Goal: Information Seeking & Learning: Learn about a topic

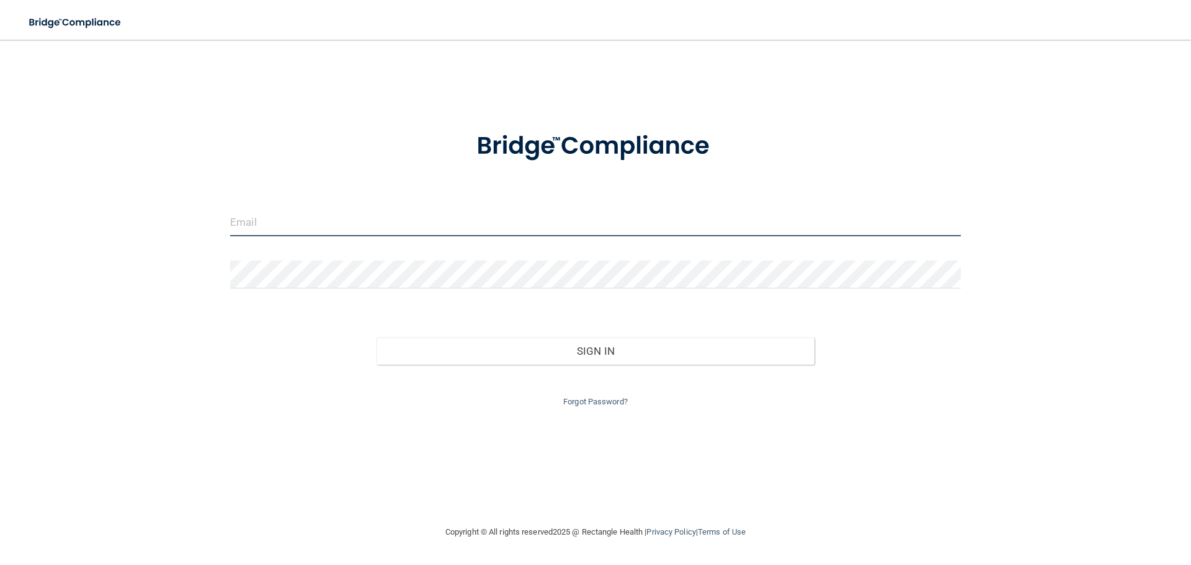
type input "[EMAIL_ADDRESS][DOMAIN_NAME]"
drag, startPoint x: 370, startPoint y: 222, endPoint x: 60, endPoint y: 161, distance: 316.0
click at [60, 161] on div "[EMAIL_ADDRESS][DOMAIN_NAME] Invalid email/password. You don't have permission …" at bounding box center [596, 282] width 1142 height 460
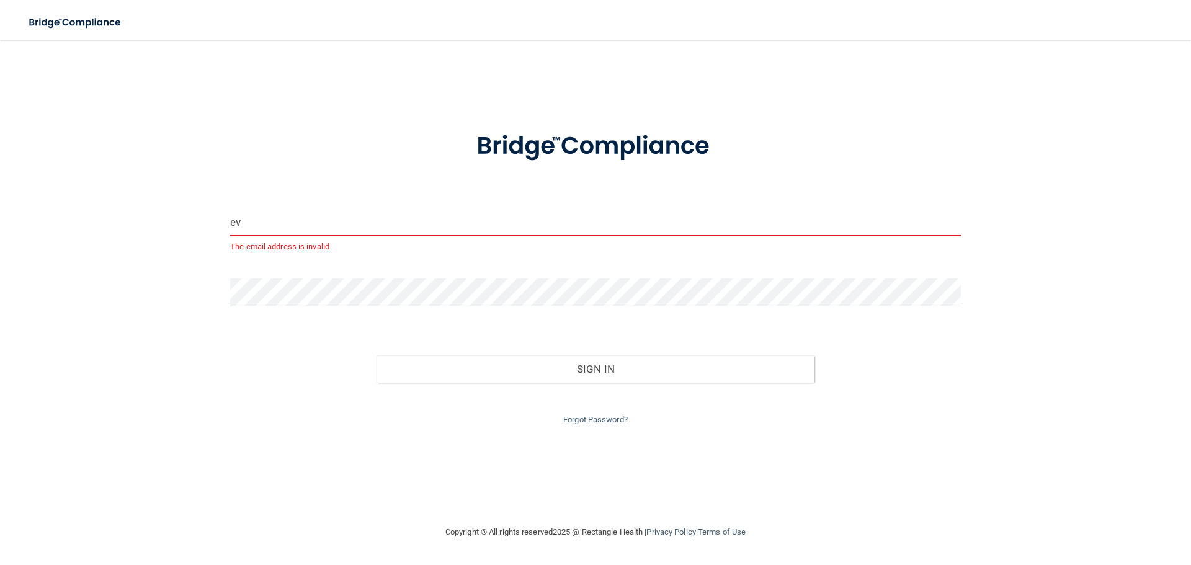
type input "[EMAIL_ADDRESS][DOMAIN_NAME]"
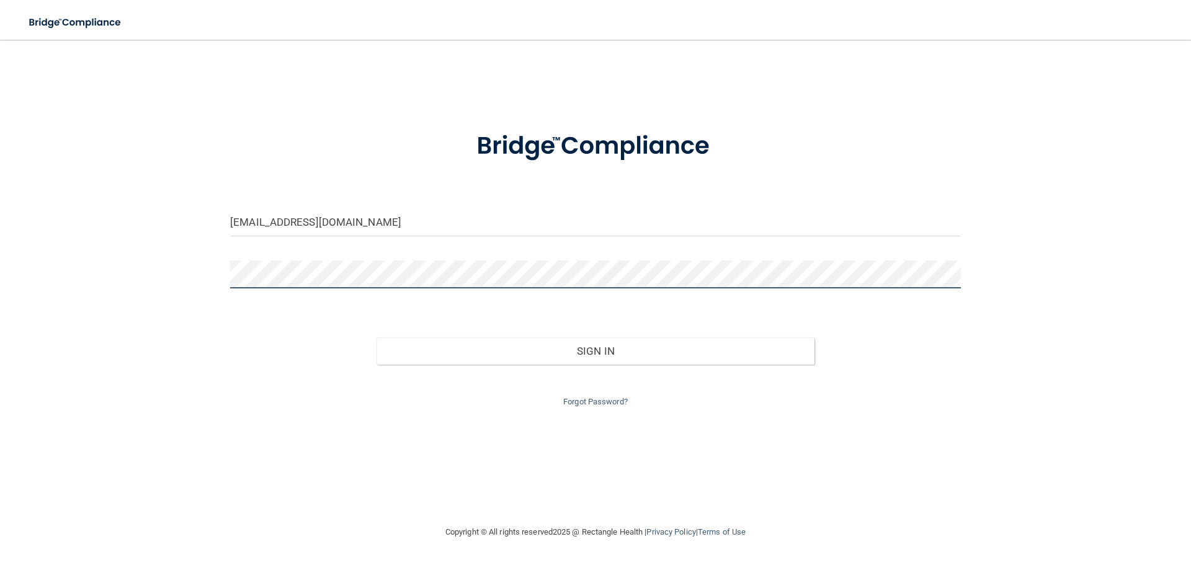
click at [377, 338] on button "Sign In" at bounding box center [596, 351] width 439 height 27
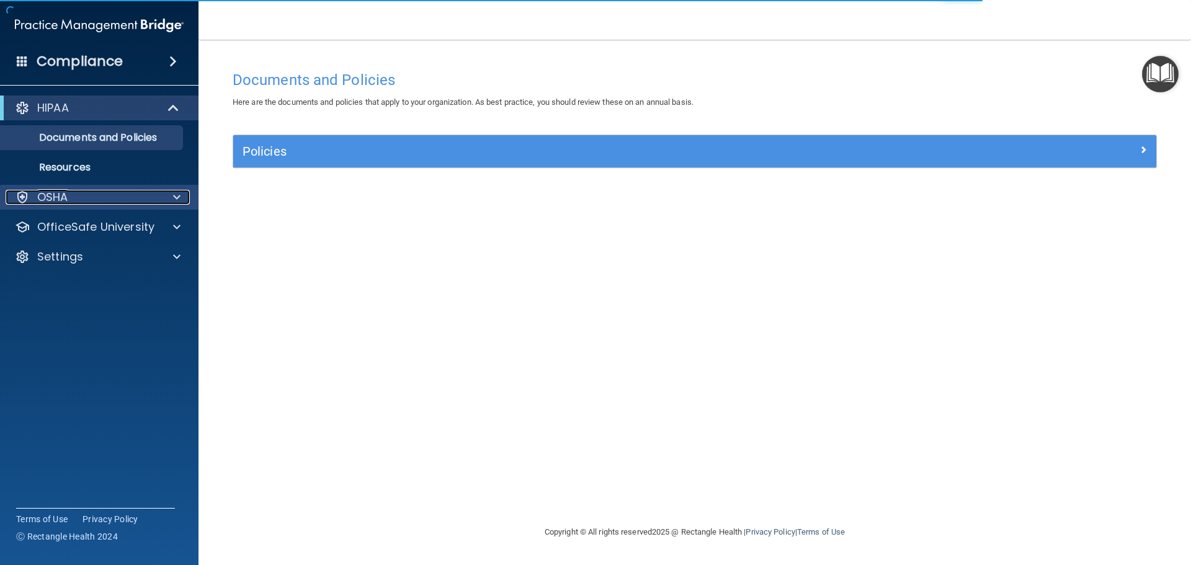
click at [116, 205] on div "OSHA" at bounding box center [99, 197] width 199 height 25
click at [163, 206] on div "OSHA" at bounding box center [99, 197] width 199 height 25
click at [166, 201] on div at bounding box center [174, 197] width 31 height 15
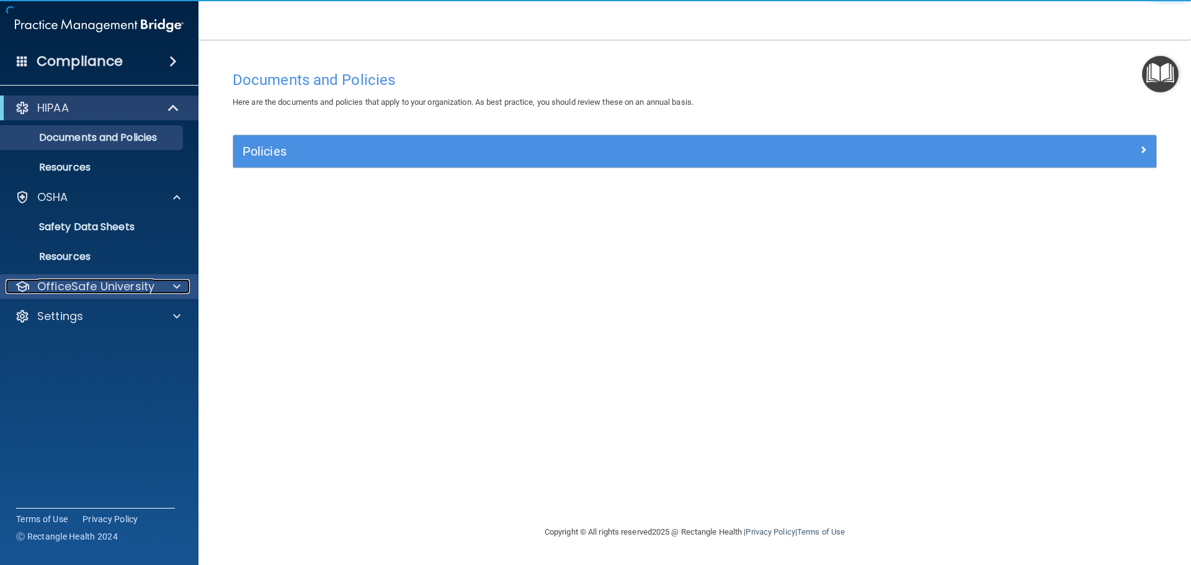
click at [122, 292] on p "OfficeSafe University" at bounding box center [95, 286] width 117 height 15
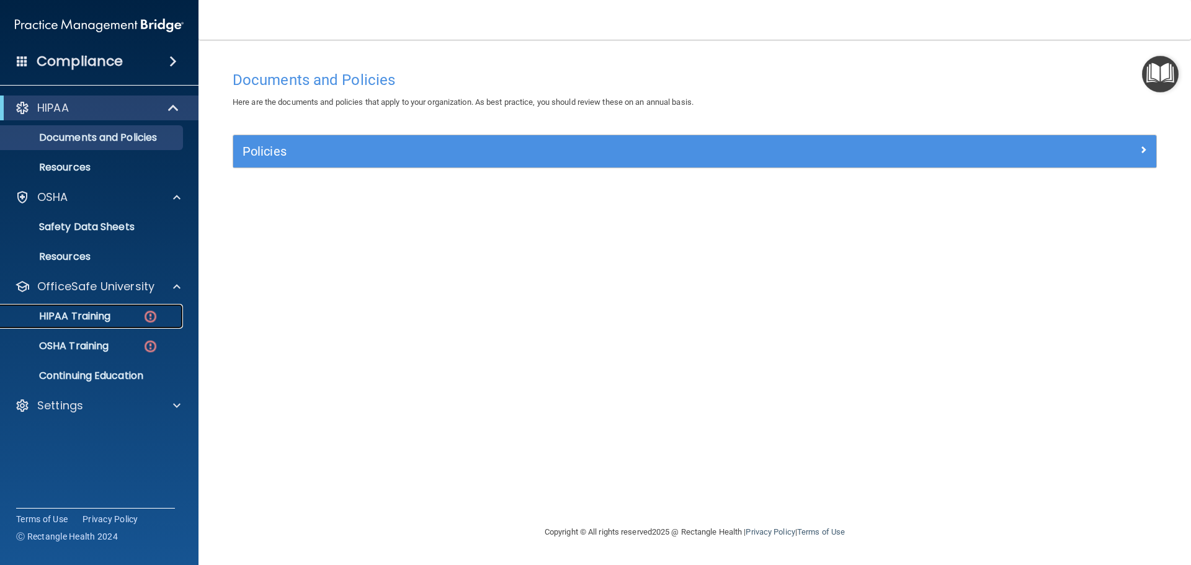
click at [133, 318] on div "HIPAA Training" at bounding box center [92, 316] width 169 height 12
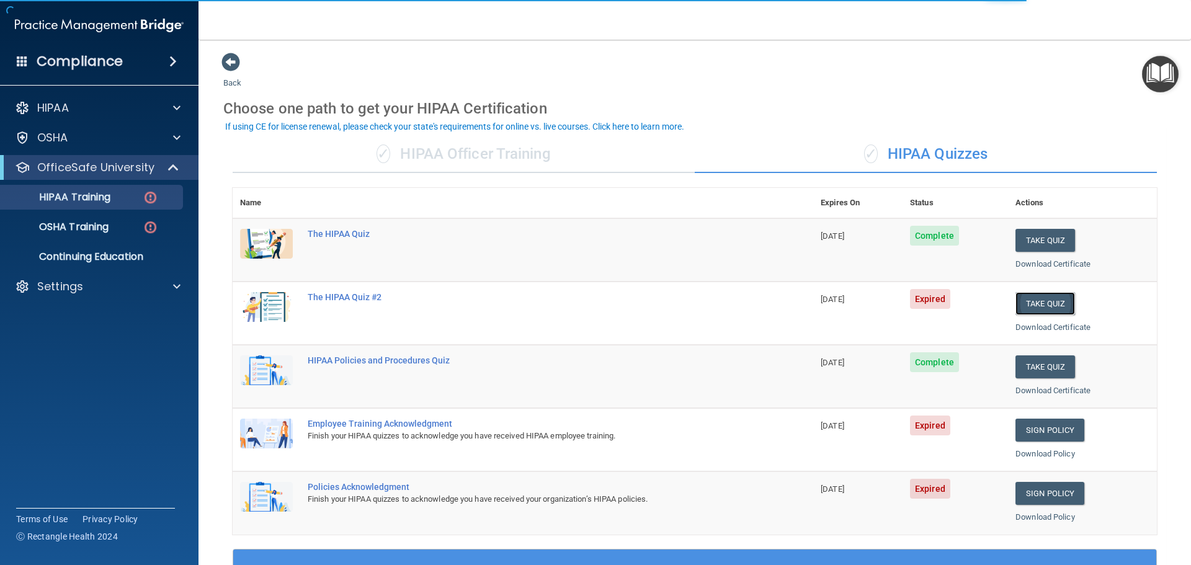
click at [1032, 310] on button "Take Quiz" at bounding box center [1046, 303] width 60 height 23
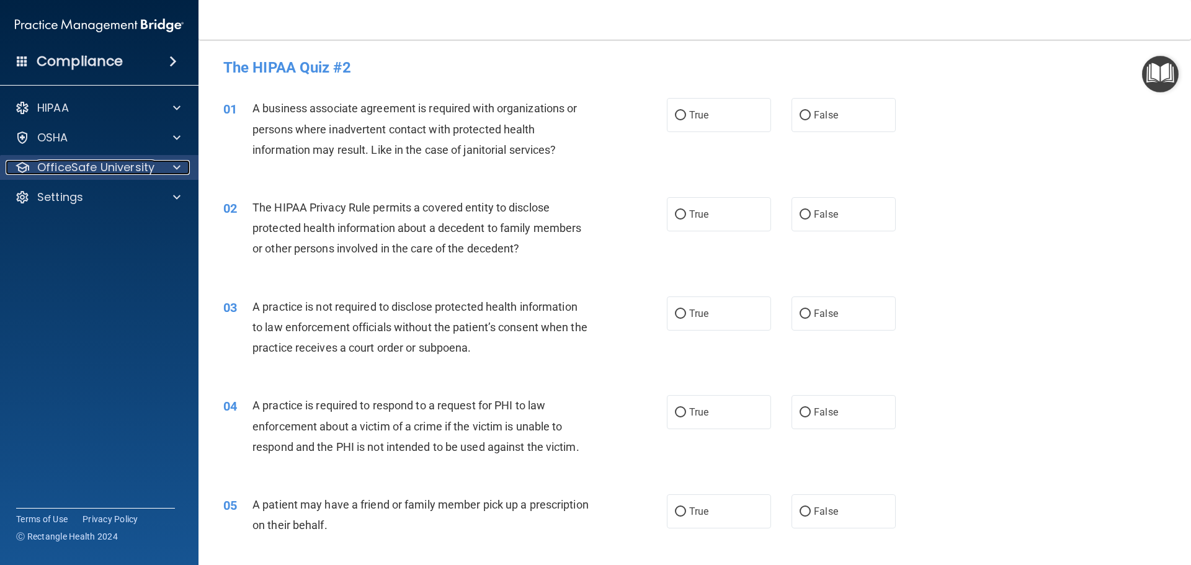
click at [146, 161] on p "OfficeSafe University" at bounding box center [95, 167] width 117 height 15
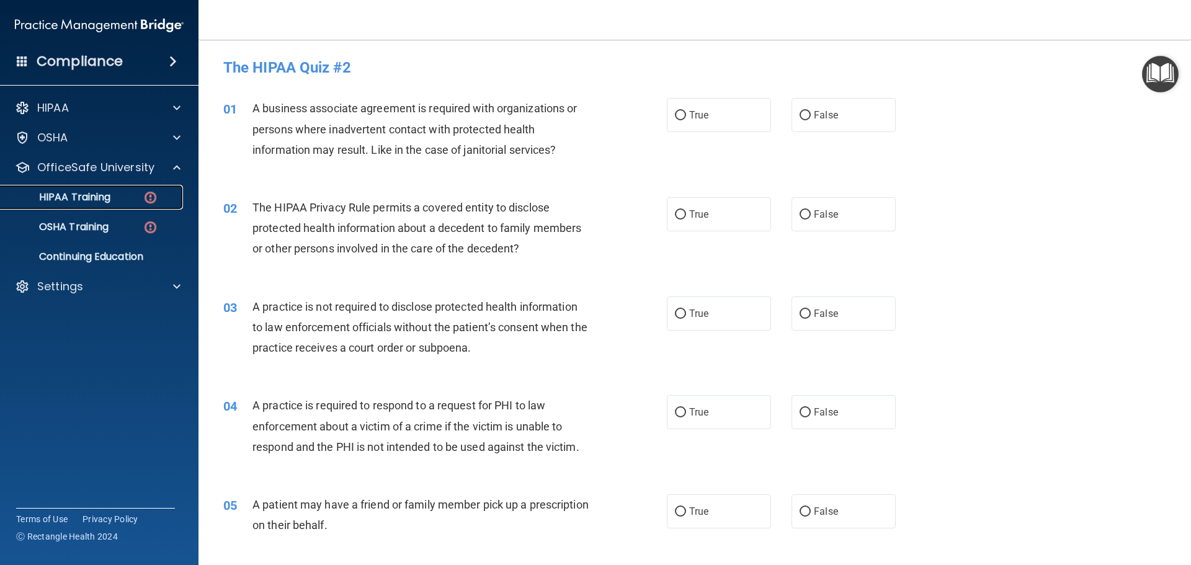
click at [133, 205] on link "HIPAA Training" at bounding box center [85, 197] width 195 height 25
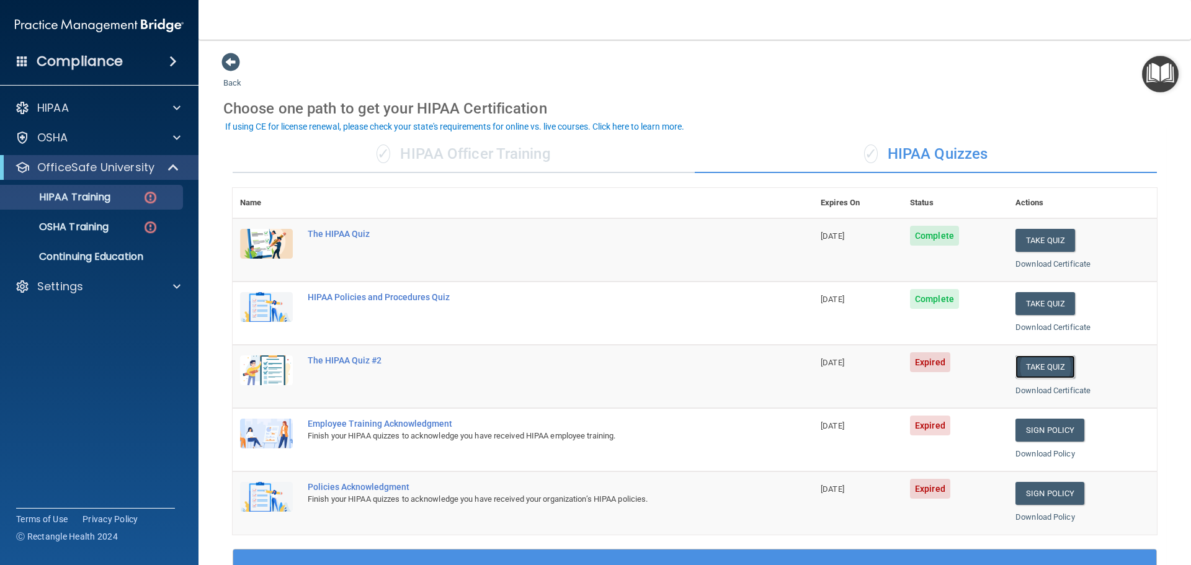
click at [1019, 365] on button "Take Quiz" at bounding box center [1046, 367] width 60 height 23
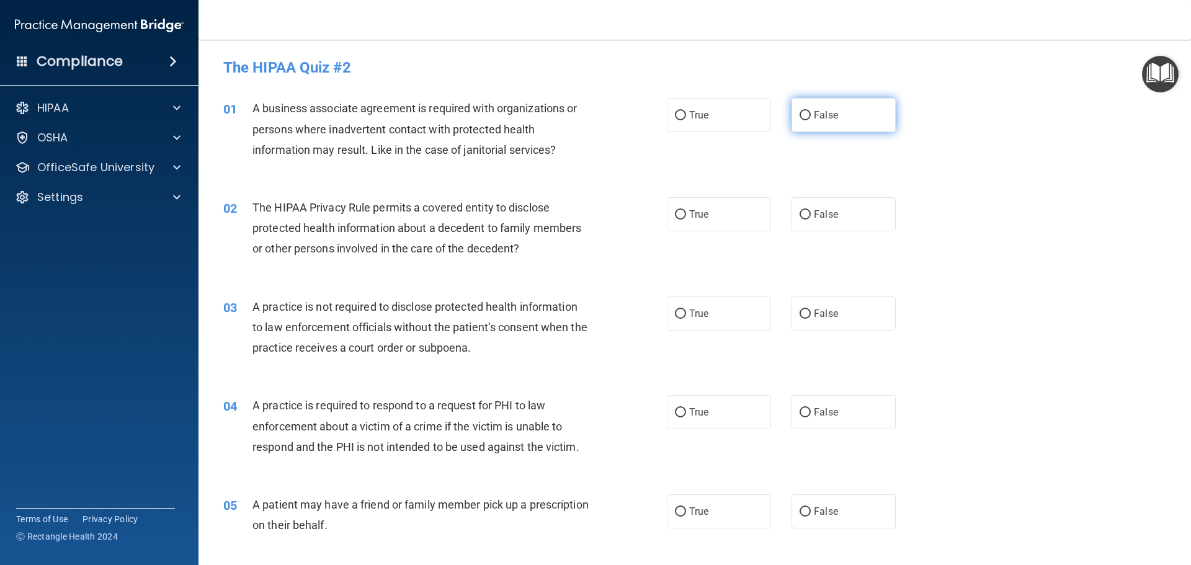
click at [800, 119] on input "False" at bounding box center [805, 115] width 11 height 9
radio input "true"
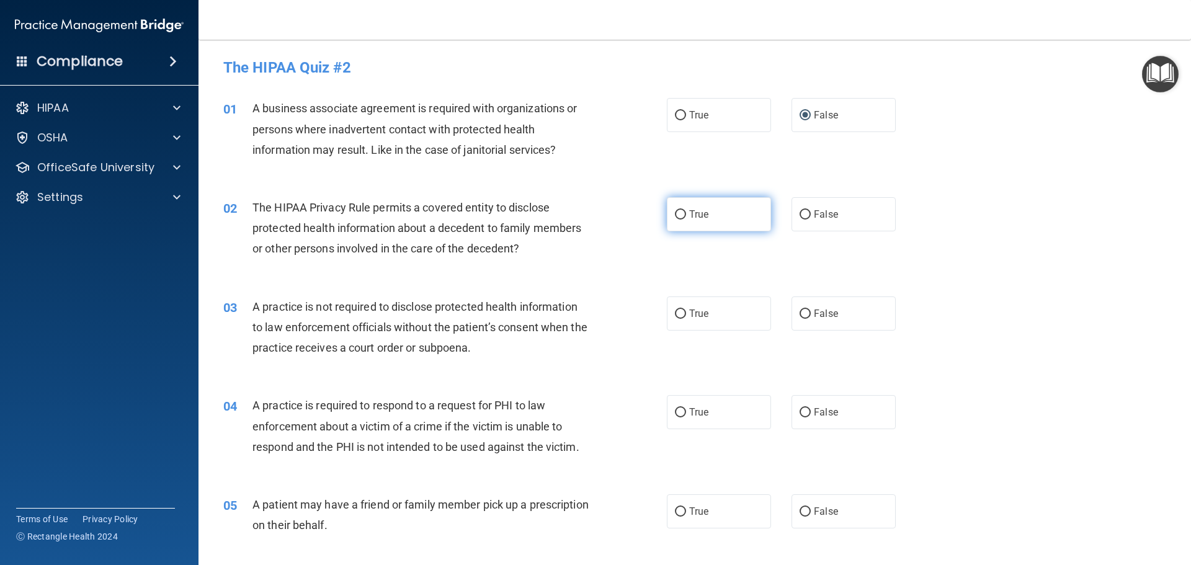
click at [689, 215] on span "True" at bounding box center [698, 214] width 19 height 12
click at [686, 215] on input "True" at bounding box center [680, 214] width 11 height 9
radio input "true"
click at [826, 302] on label "False" at bounding box center [844, 314] width 104 height 34
click at [811, 310] on input "False" at bounding box center [805, 314] width 11 height 9
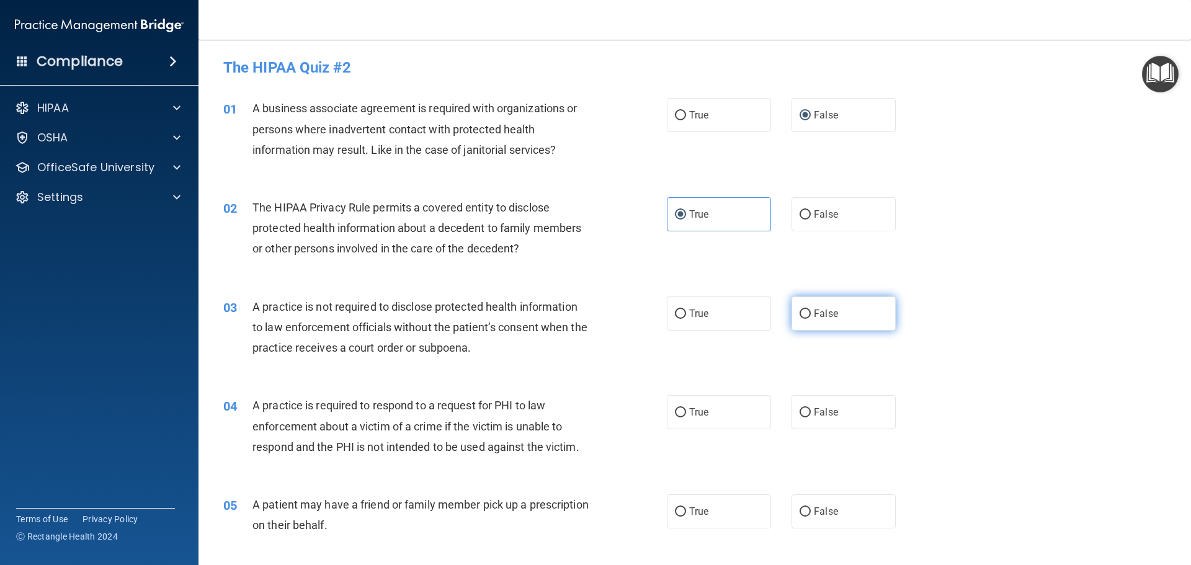
radio input "true"
click at [714, 408] on label "True" at bounding box center [719, 412] width 104 height 34
click at [686, 408] on input "True" at bounding box center [680, 412] width 11 height 9
radio input "true"
click at [696, 505] on label "True" at bounding box center [719, 512] width 104 height 34
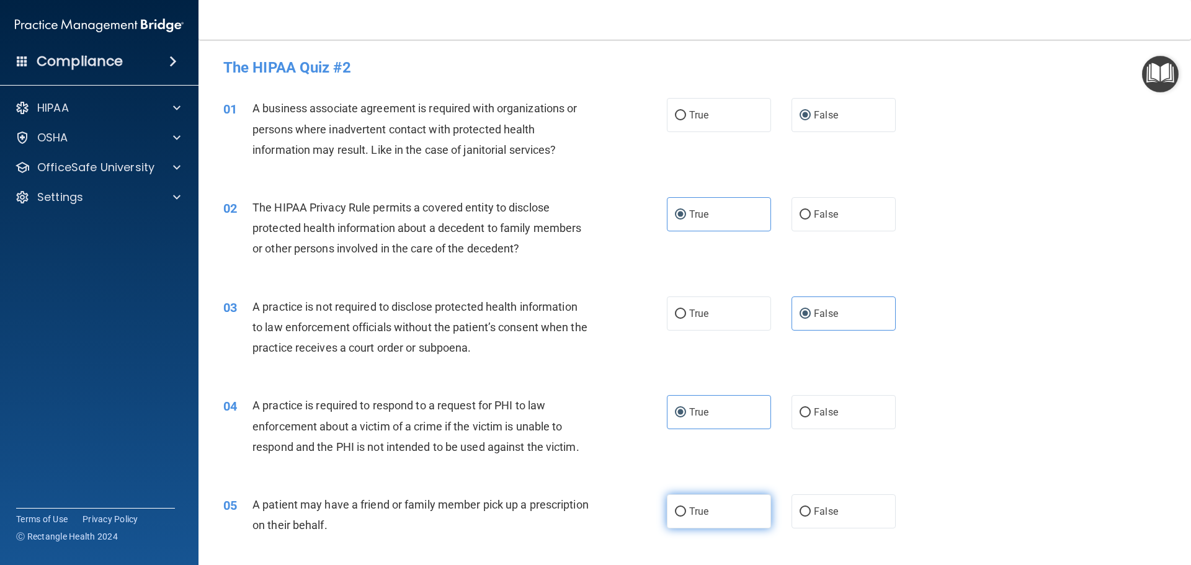
click at [686, 508] on input "True" at bounding box center [680, 512] width 11 height 9
radio input "true"
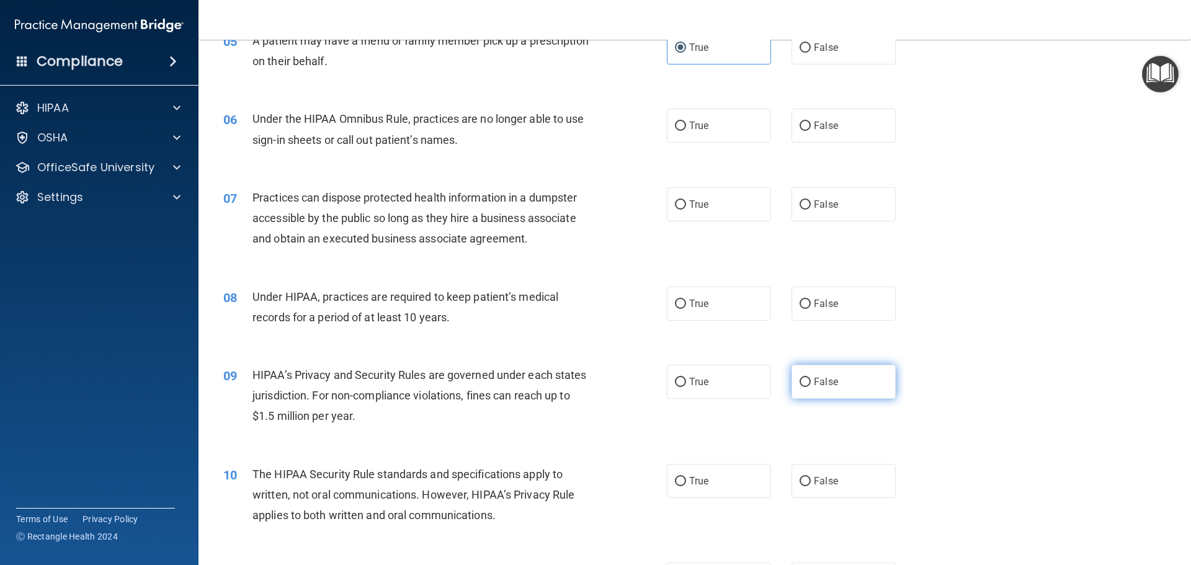
scroll to position [496, 0]
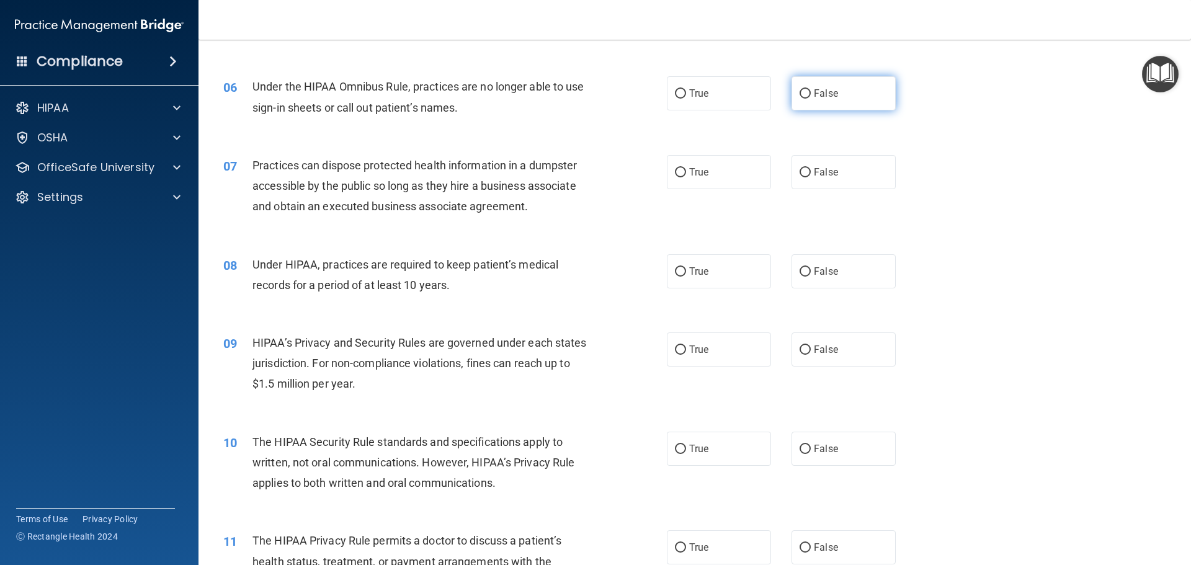
click at [796, 102] on label "False" at bounding box center [844, 93] width 104 height 34
click at [800, 99] on input "False" at bounding box center [805, 93] width 11 height 9
radio input "true"
drag, startPoint x: 808, startPoint y: 162, endPoint x: 809, endPoint y: 177, distance: 14.9
click at [808, 163] on label "False" at bounding box center [844, 172] width 104 height 34
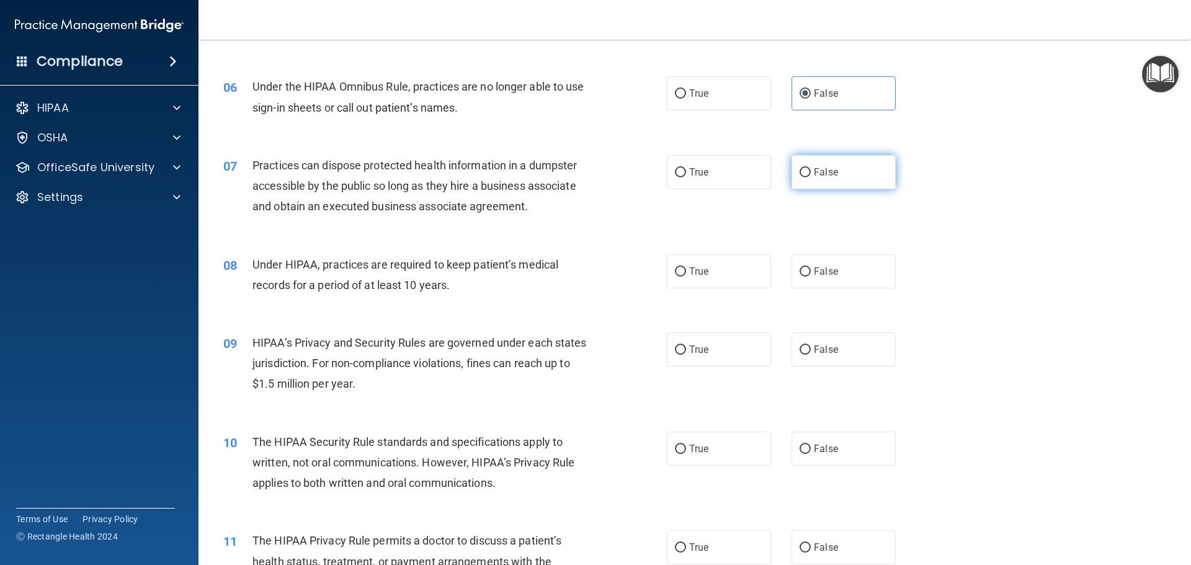
click at [808, 168] on input "False" at bounding box center [805, 172] width 11 height 9
radio input "true"
click at [808, 274] on label "False" at bounding box center [844, 271] width 104 height 34
click at [808, 274] on input "False" at bounding box center [805, 271] width 11 height 9
radio input "true"
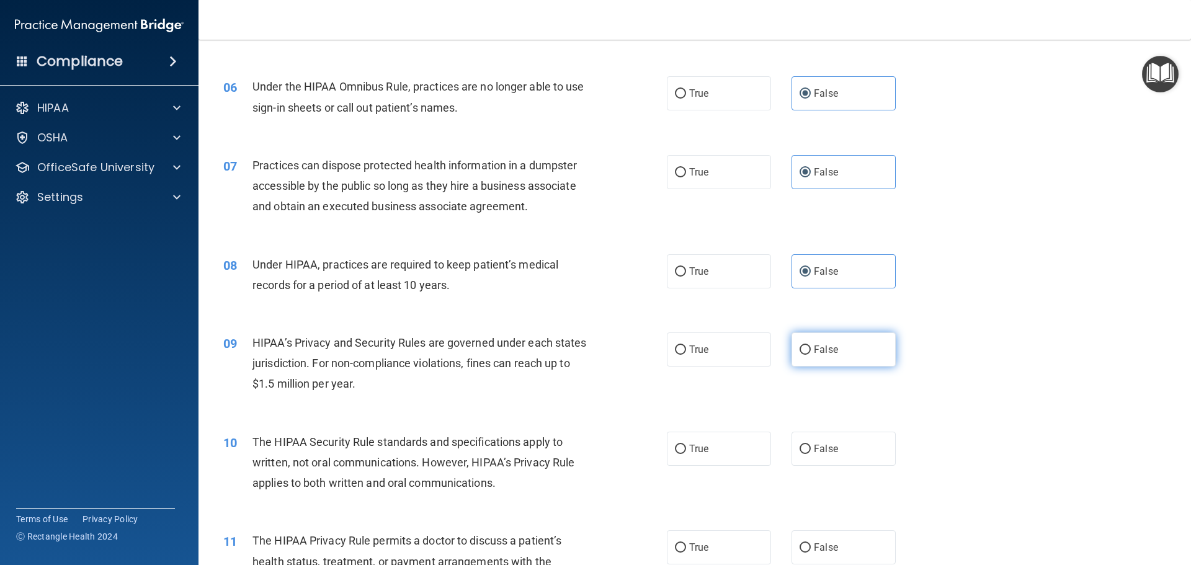
click at [806, 339] on label "False" at bounding box center [844, 350] width 104 height 34
click at [806, 346] on input "False" at bounding box center [805, 350] width 11 height 9
radio input "true"
click at [827, 410] on div "09 HIPAA’s Privacy and Security Rules are governed under each states jurisdicti…" at bounding box center [695, 366] width 962 height 99
click at [816, 448] on span "False" at bounding box center [826, 449] width 24 height 12
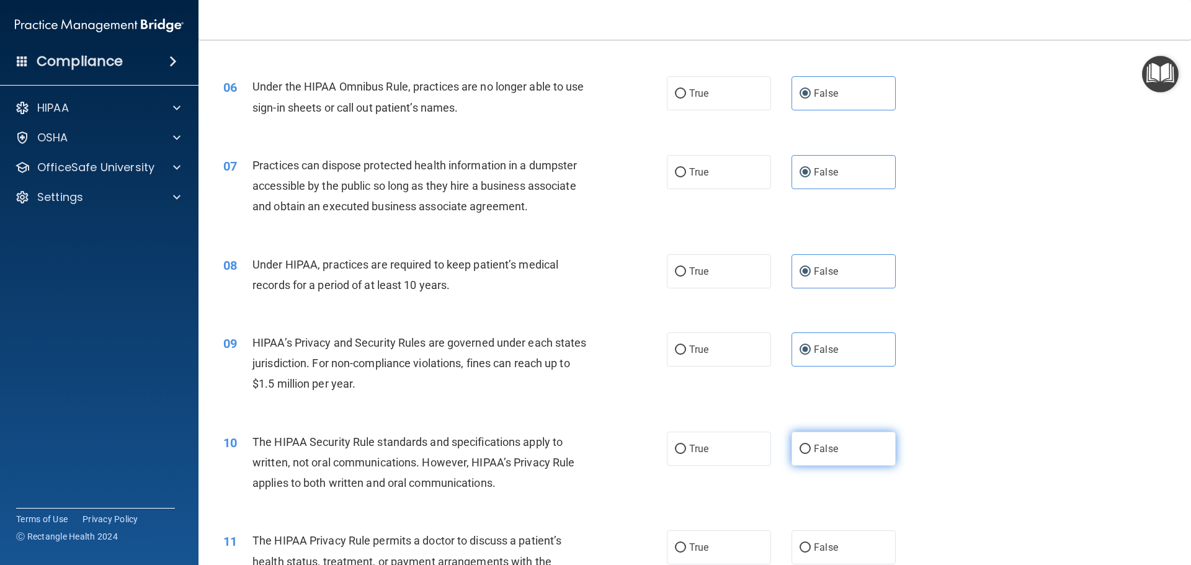
click at [811, 448] on input "False" at bounding box center [805, 449] width 11 height 9
radio input "true"
click at [707, 538] on label "True" at bounding box center [719, 548] width 104 height 34
click at [686, 544] on input "True" at bounding box center [680, 548] width 11 height 9
radio input "true"
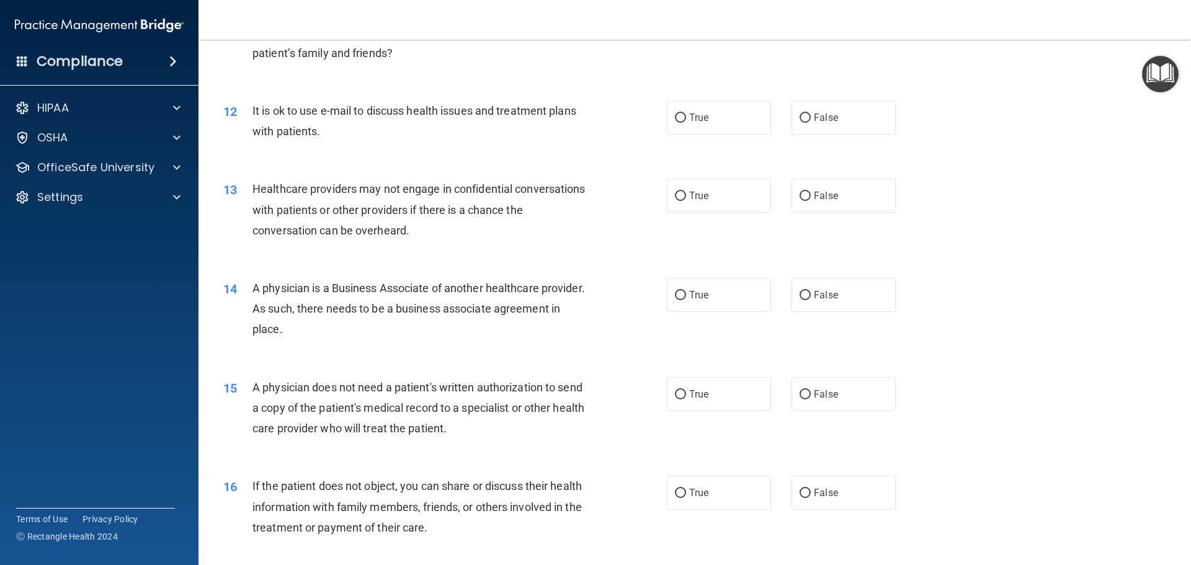
scroll to position [1055, 0]
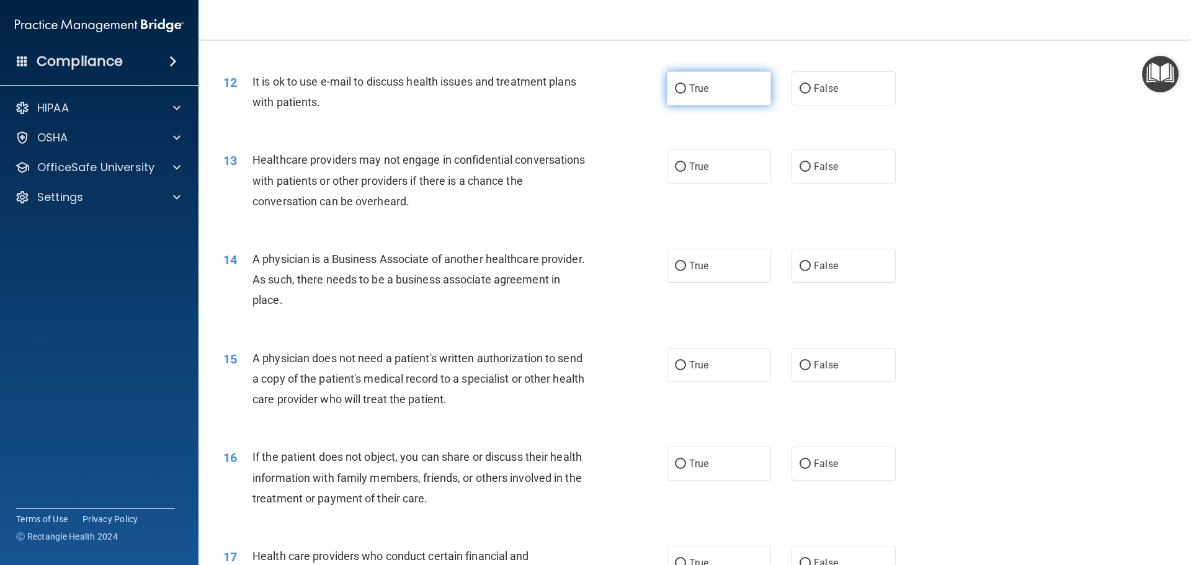
click at [705, 97] on label "True" at bounding box center [719, 88] width 104 height 34
click at [686, 94] on input "True" at bounding box center [680, 88] width 11 height 9
radio input "true"
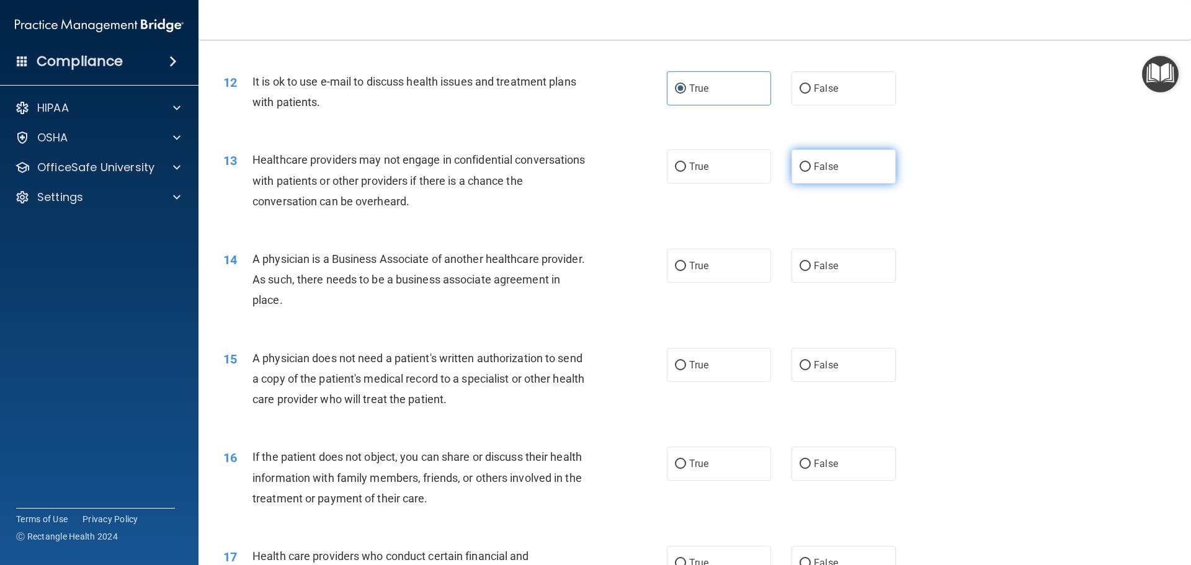
click at [807, 159] on label "False" at bounding box center [844, 167] width 104 height 34
click at [807, 163] on input "False" at bounding box center [805, 167] width 11 height 9
radio input "true"
click at [822, 270] on span "False" at bounding box center [826, 266] width 24 height 12
click at [811, 270] on input "False" at bounding box center [805, 266] width 11 height 9
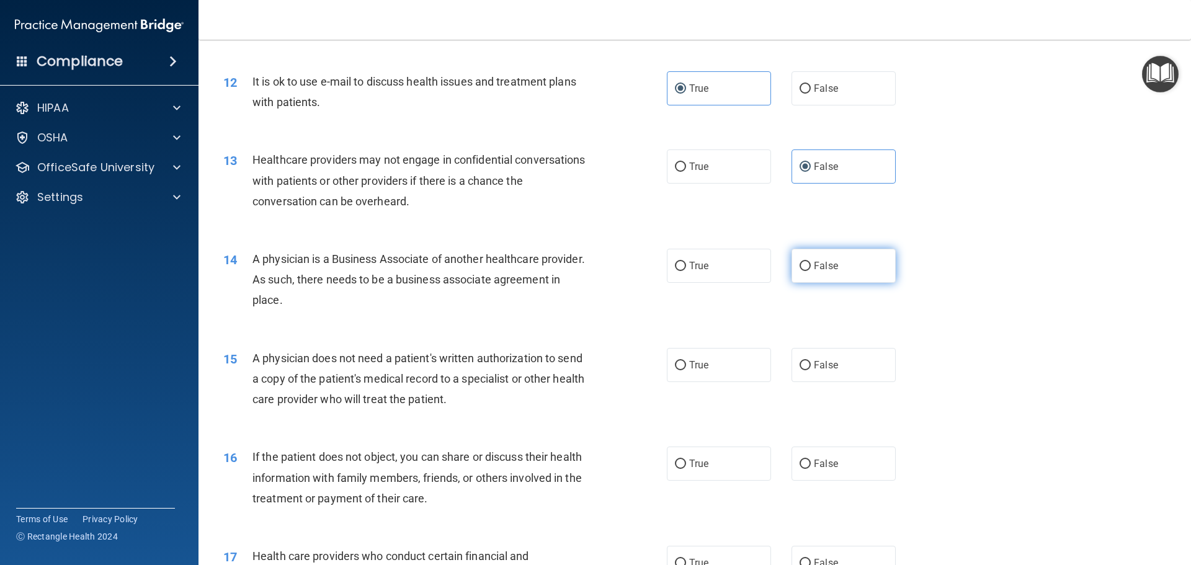
radio input "true"
click at [722, 362] on label "True" at bounding box center [719, 365] width 104 height 34
click at [686, 362] on input "True" at bounding box center [680, 365] width 11 height 9
radio input "true"
click at [689, 485] on div "16 If the patient does not object, you can share or discuss their health inform…" at bounding box center [695, 480] width 962 height 99
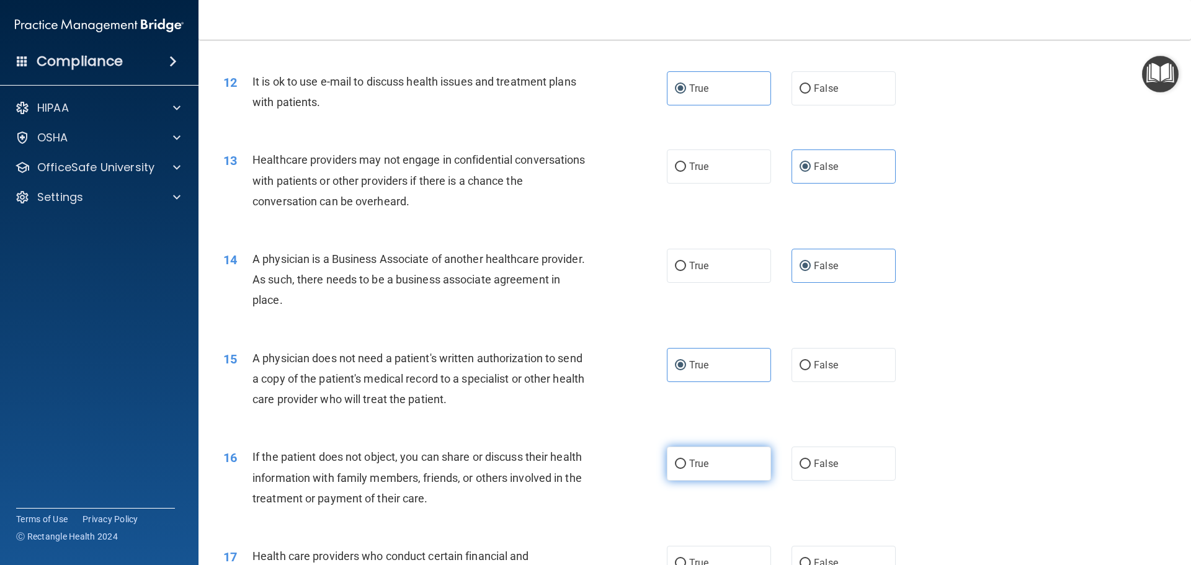
click at [695, 477] on label "True" at bounding box center [719, 464] width 104 height 34
click at [686, 469] on input "True" at bounding box center [680, 464] width 11 height 9
radio input "true"
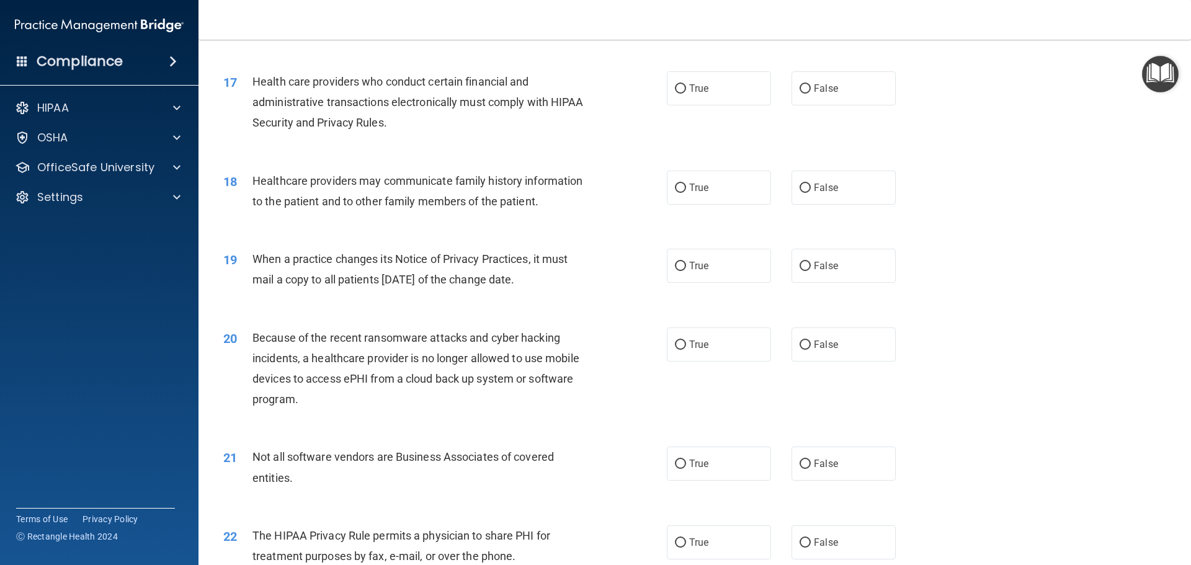
scroll to position [1551, 0]
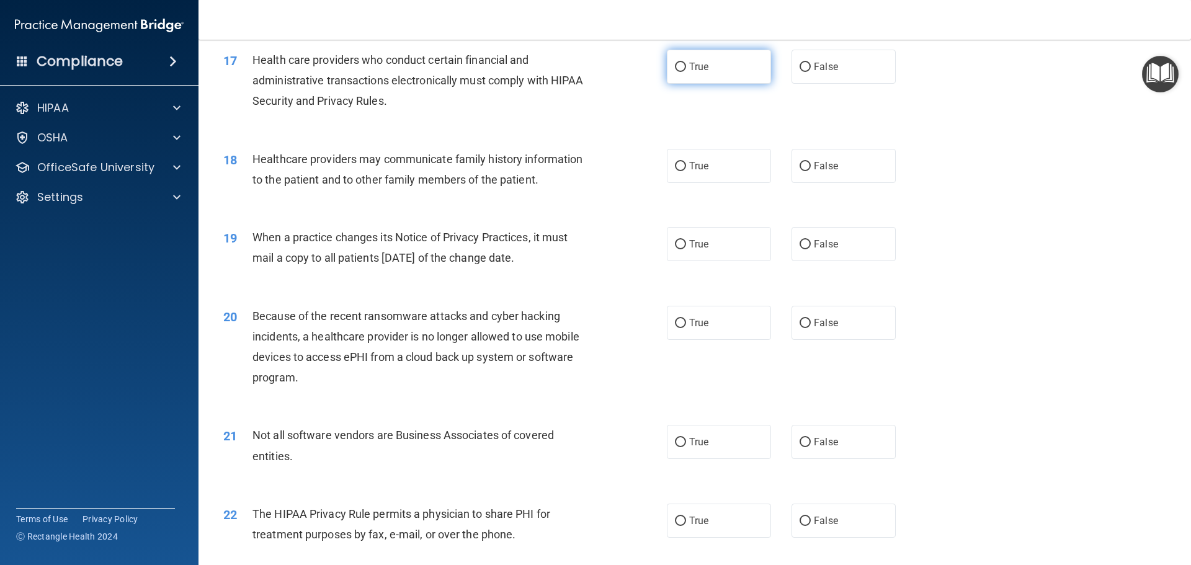
click at [690, 73] on label "True" at bounding box center [719, 67] width 104 height 34
click at [686, 72] on input "True" at bounding box center [680, 67] width 11 height 9
radio input "true"
click at [800, 171] on label "False" at bounding box center [844, 166] width 104 height 34
click at [800, 171] on input "False" at bounding box center [805, 166] width 11 height 9
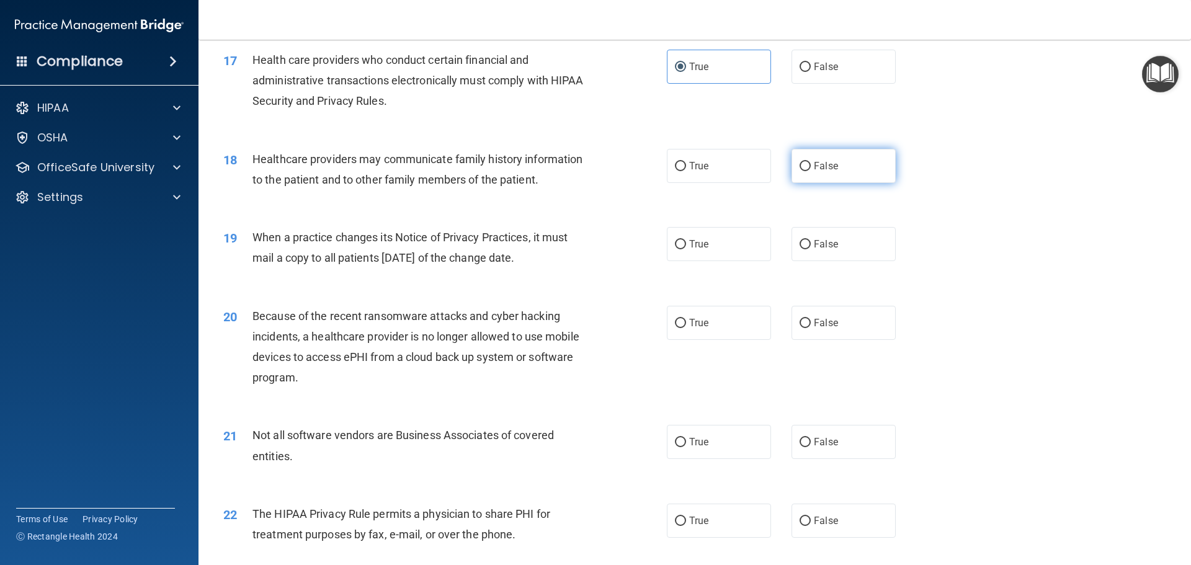
radio input "true"
click at [792, 249] on label "False" at bounding box center [844, 244] width 104 height 34
click at [800, 249] on input "False" at bounding box center [805, 244] width 11 height 9
radio input "true"
click at [800, 311] on label "False" at bounding box center [844, 323] width 104 height 34
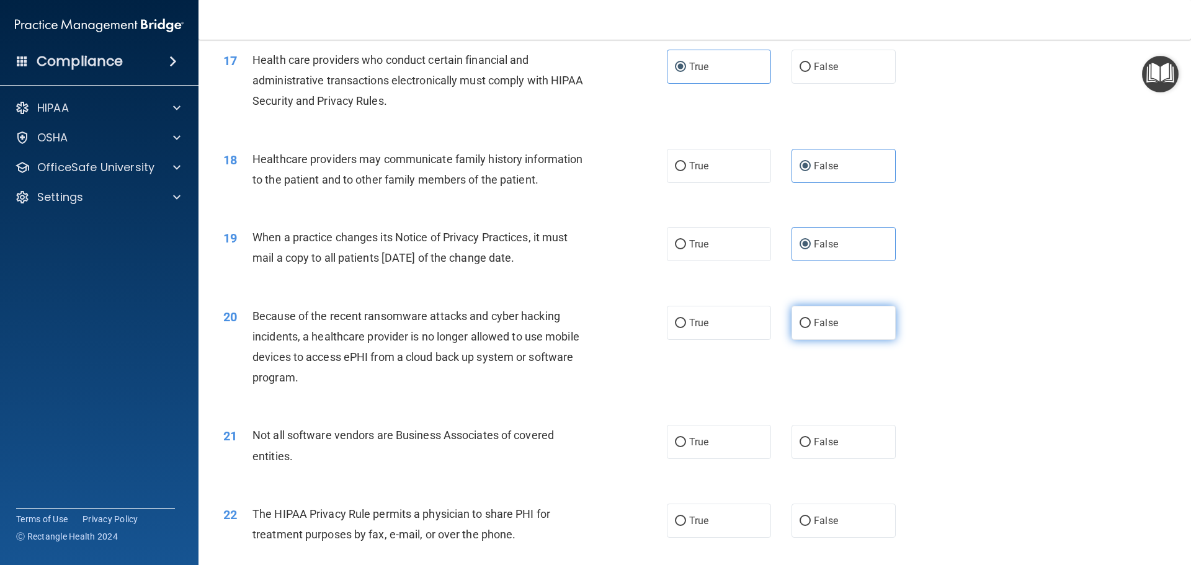
click at [800, 319] on input "False" at bounding box center [805, 323] width 11 height 9
radio input "true"
click at [696, 437] on span "True" at bounding box center [698, 442] width 19 height 12
click at [686, 438] on input "True" at bounding box center [680, 442] width 11 height 9
radio input "true"
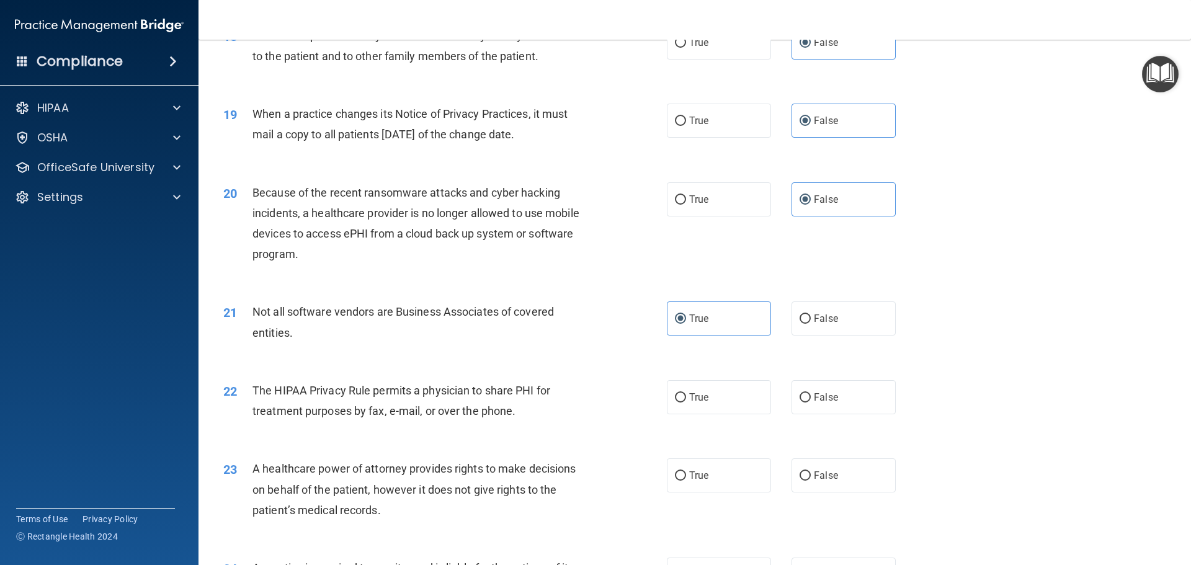
scroll to position [1675, 0]
click at [712, 404] on label "True" at bounding box center [719, 397] width 104 height 34
click at [686, 402] on input "True" at bounding box center [680, 397] width 11 height 9
radio input "true"
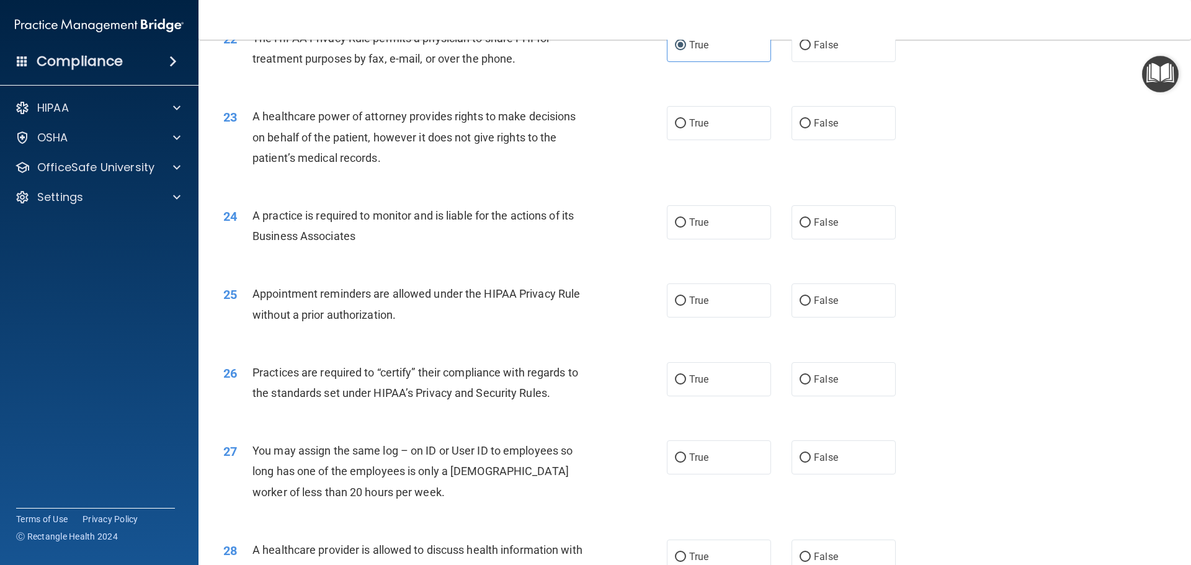
scroll to position [2048, 0]
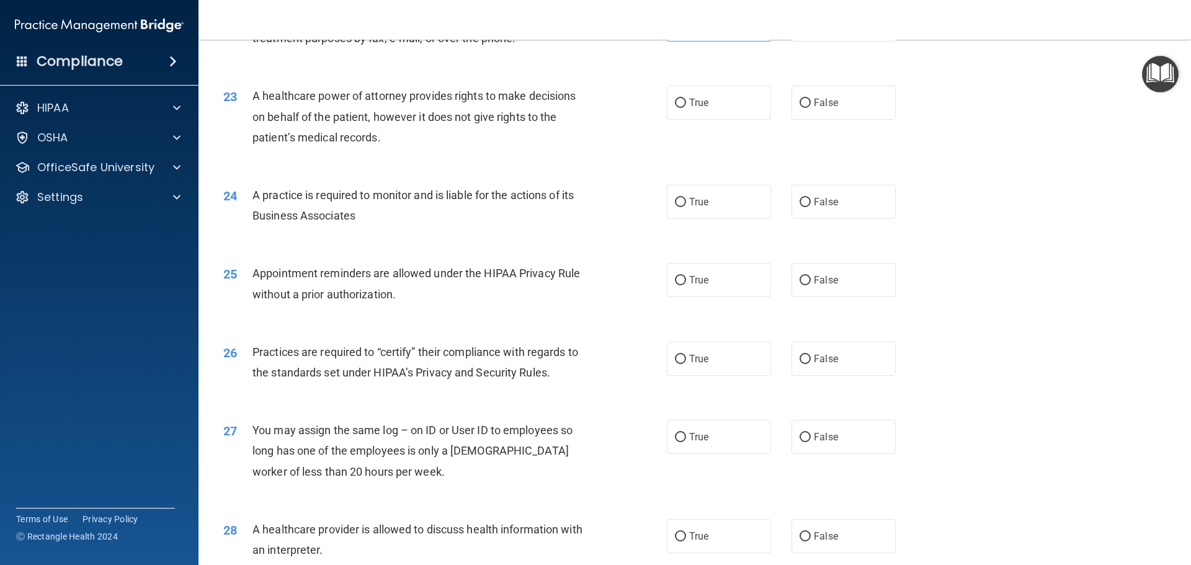
click at [1021, 137] on div "23 A healthcare power of attorney provides rights to make decisions on behalf o…" at bounding box center [695, 119] width 962 height 99
click at [838, 106] on label "False" at bounding box center [844, 103] width 104 height 34
click at [811, 106] on input "False" at bounding box center [805, 103] width 11 height 9
radio input "true"
click at [691, 212] on label "True" at bounding box center [719, 202] width 104 height 34
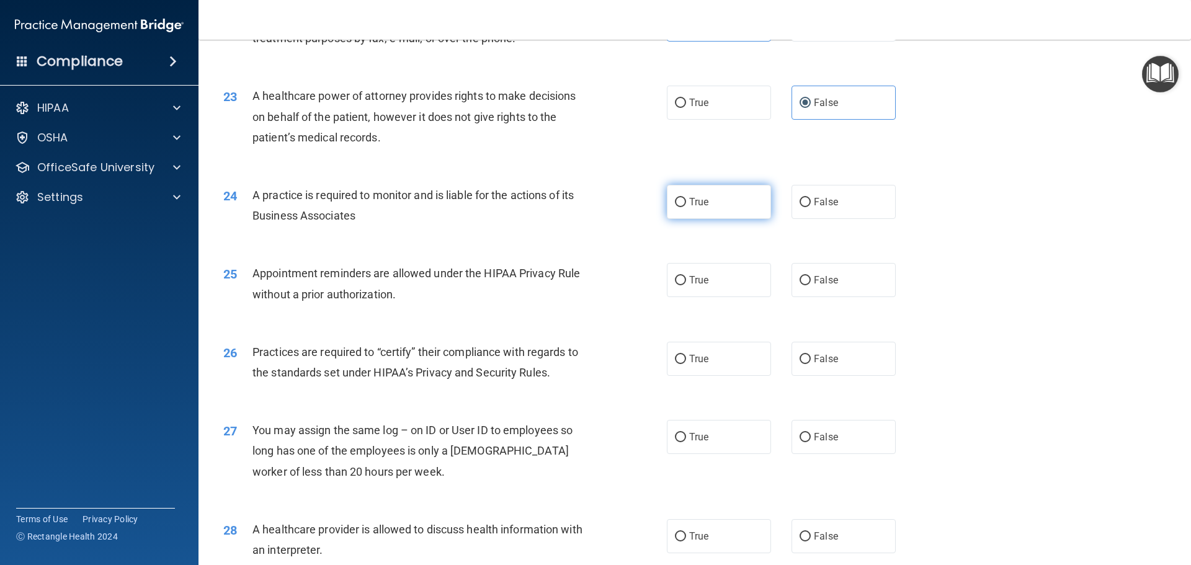
click at [686, 207] on input "True" at bounding box center [680, 202] width 11 height 9
radio input "true"
click at [728, 275] on label "True" at bounding box center [719, 280] width 104 height 34
click at [686, 276] on input "True" at bounding box center [680, 280] width 11 height 9
radio input "true"
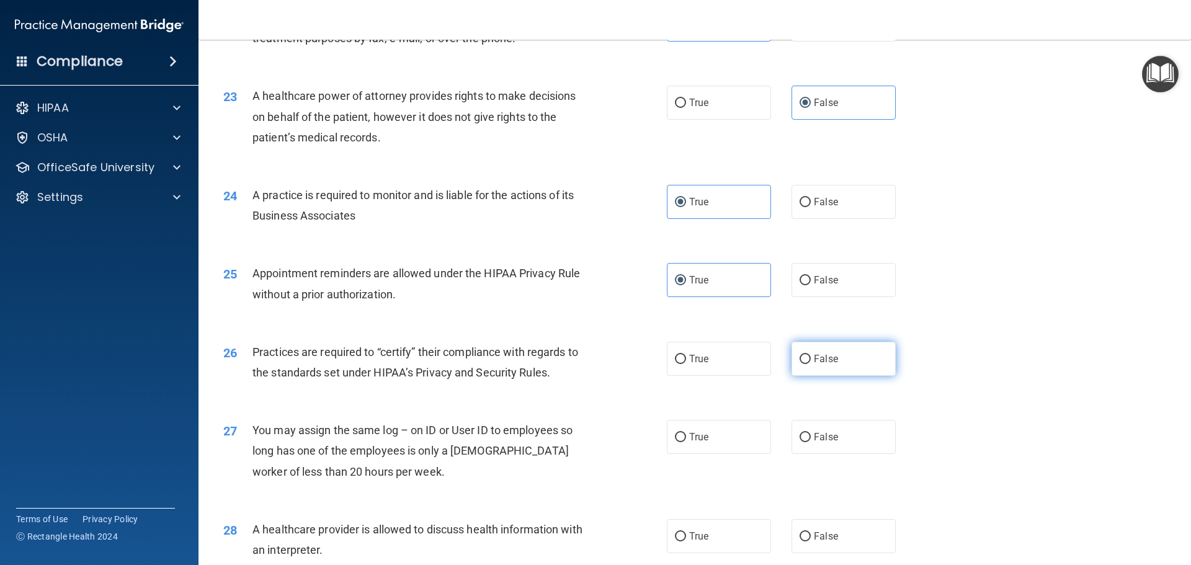
click at [825, 365] on label "False" at bounding box center [844, 359] width 104 height 34
click at [811, 364] on input "False" at bounding box center [805, 359] width 11 height 9
radio input "true"
click at [807, 434] on label "False" at bounding box center [844, 437] width 104 height 34
click at [807, 434] on input "False" at bounding box center [805, 437] width 11 height 9
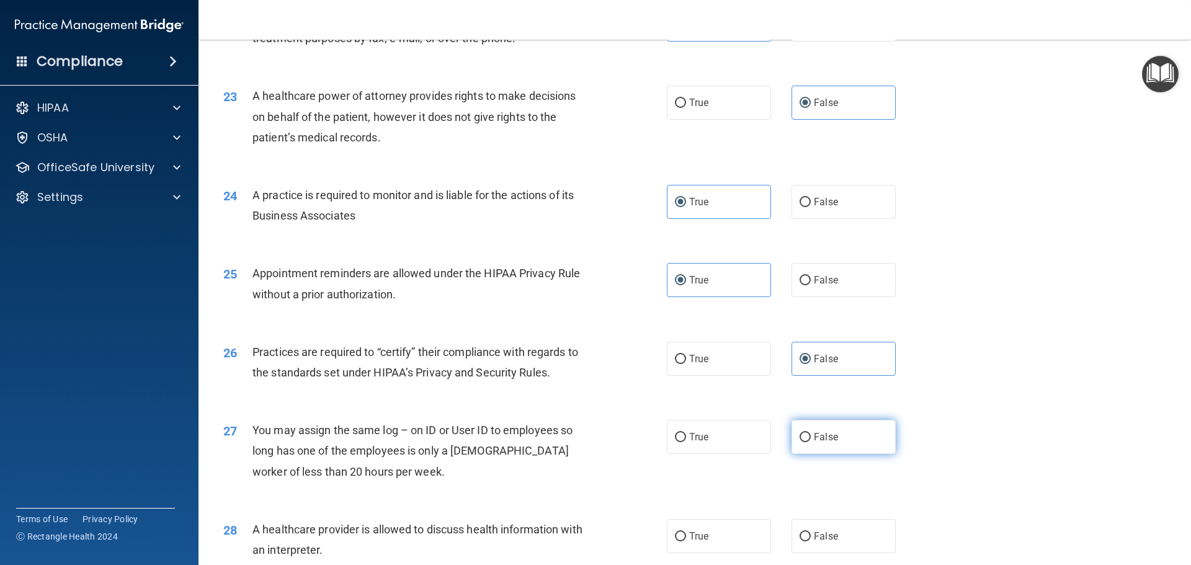
radio input "true"
click at [719, 531] on label "True" at bounding box center [719, 536] width 104 height 34
click at [686, 532] on input "True" at bounding box center [680, 536] width 11 height 9
radio input "true"
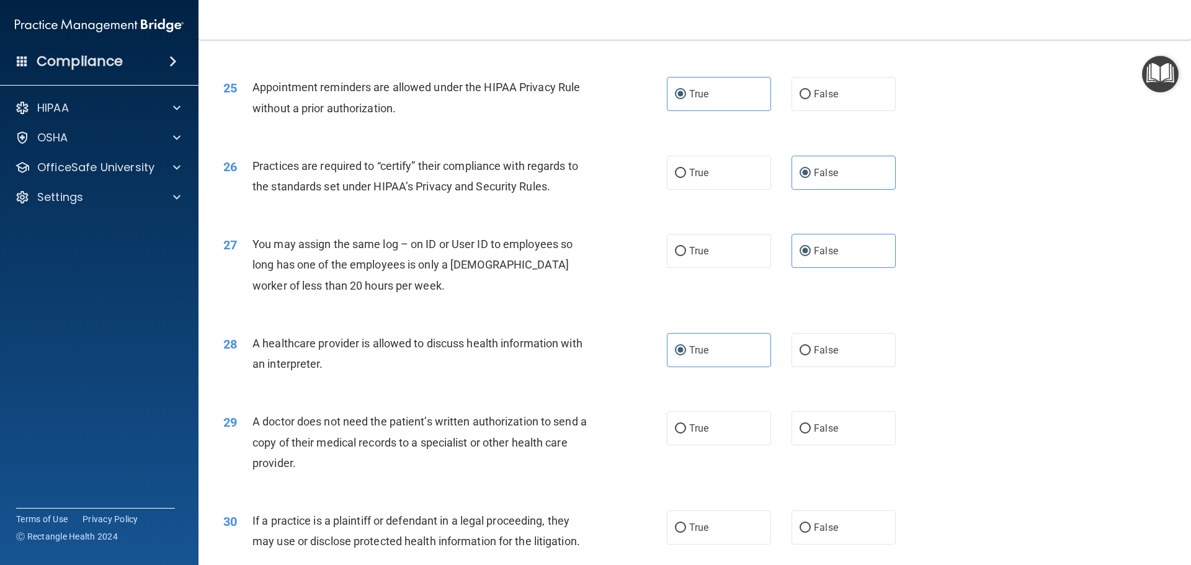
scroll to position [2323, 0]
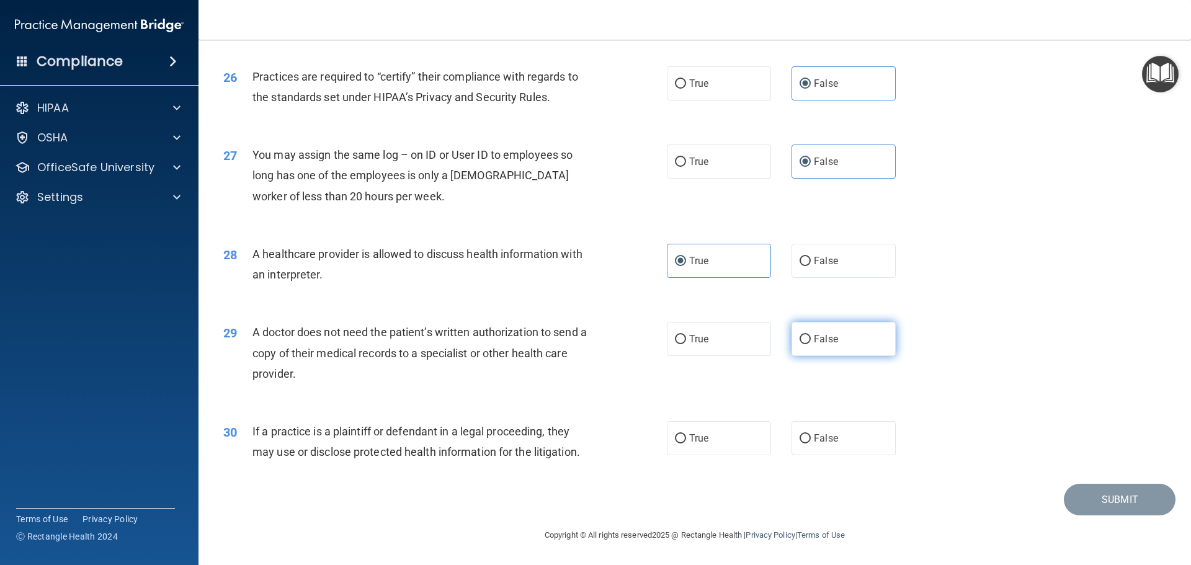
click at [816, 345] on label "False" at bounding box center [844, 339] width 104 height 34
click at [811, 344] on input "False" at bounding box center [805, 339] width 11 height 9
radio input "true"
click at [690, 434] on span "True" at bounding box center [698, 438] width 19 height 12
click at [686, 434] on input "True" at bounding box center [680, 438] width 11 height 9
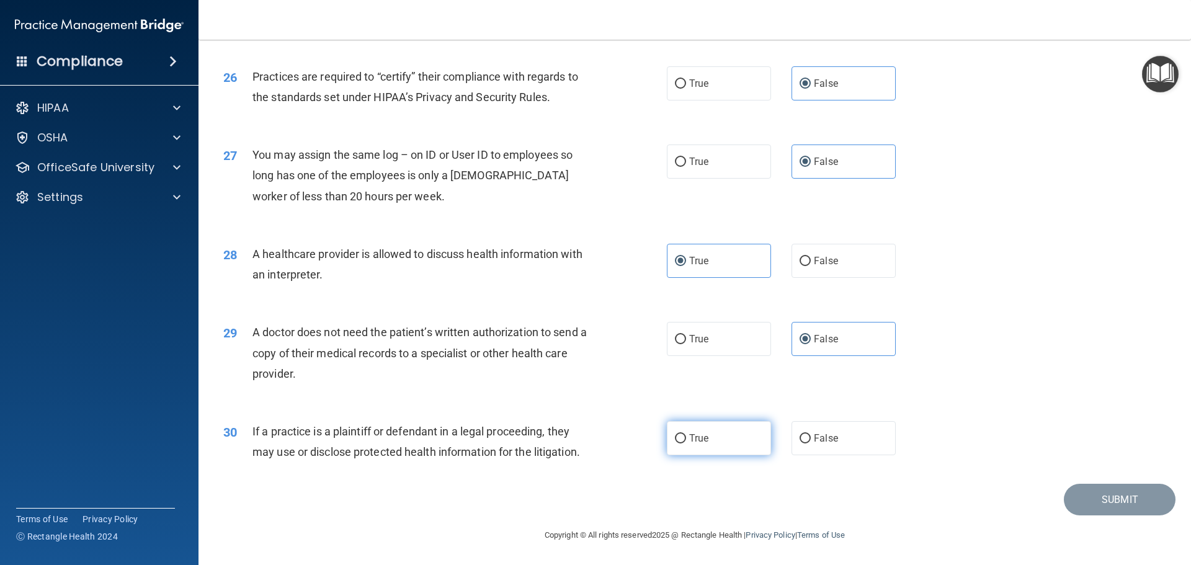
radio input "true"
click at [1108, 503] on button "Submit" at bounding box center [1120, 500] width 112 height 32
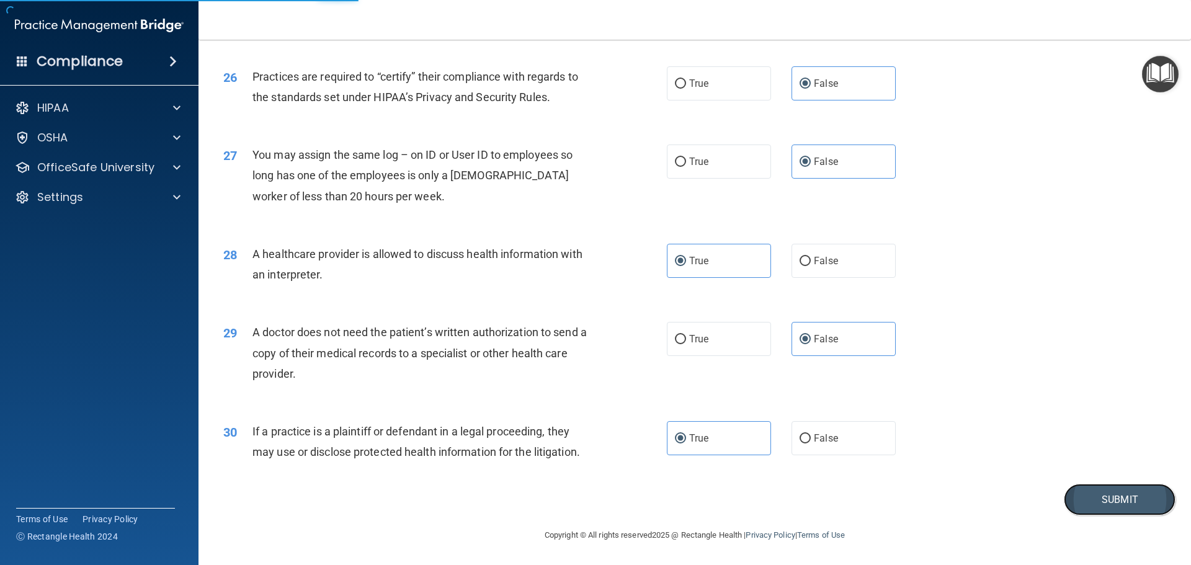
click at [1080, 493] on button "Submit" at bounding box center [1120, 500] width 112 height 32
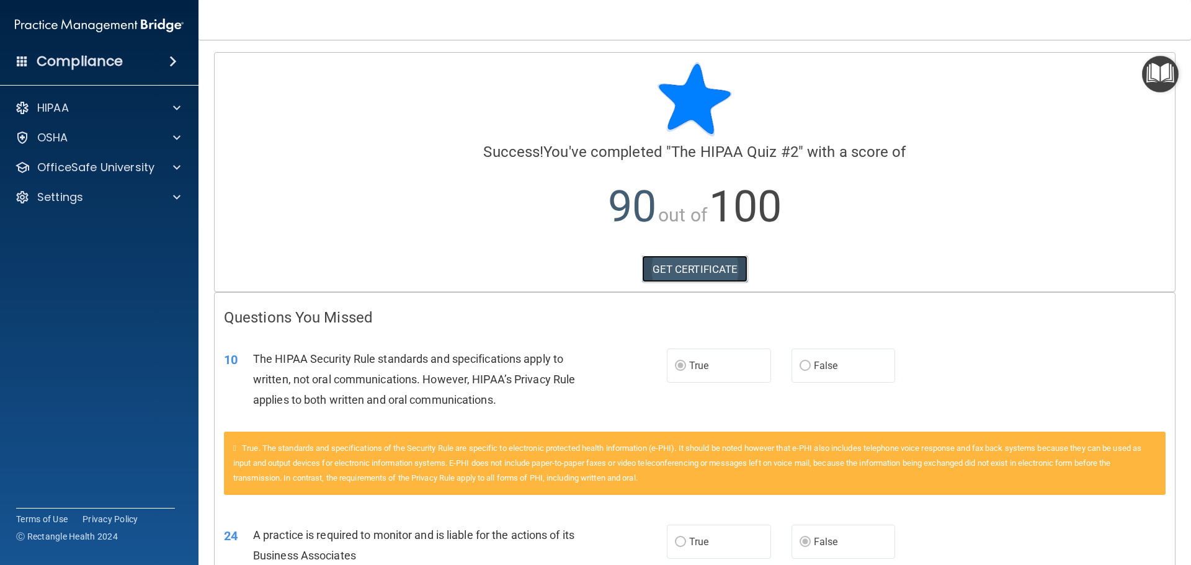
click at [679, 273] on link "GET CERTIFICATE" at bounding box center [695, 269] width 106 height 27
click at [129, 164] on p "OfficeSafe University" at bounding box center [95, 167] width 117 height 15
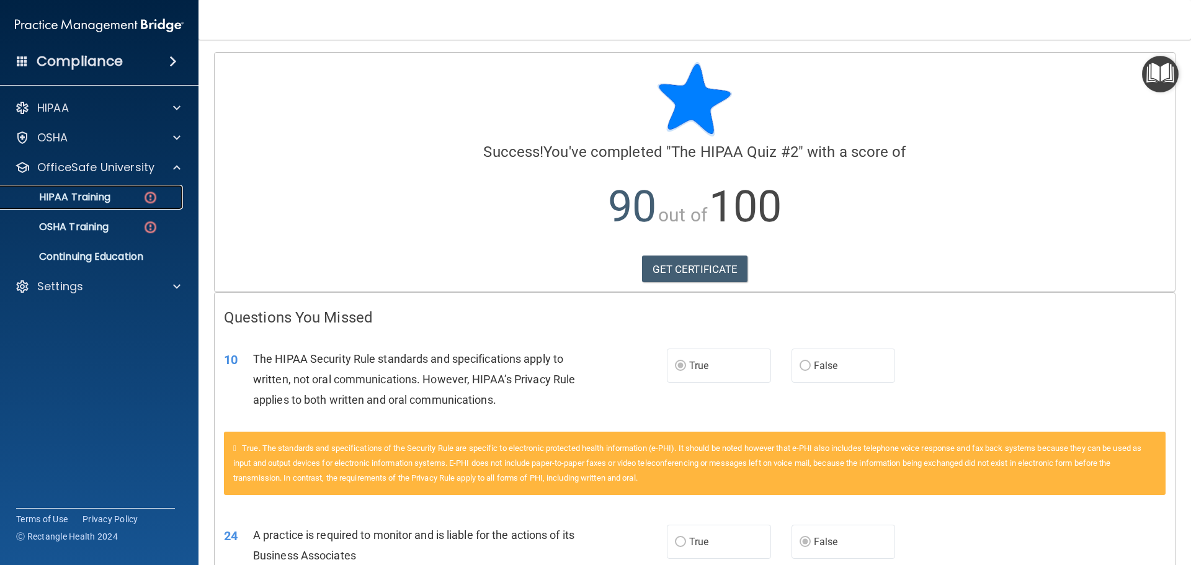
click at [133, 197] on div "HIPAA Training" at bounding box center [92, 197] width 169 height 12
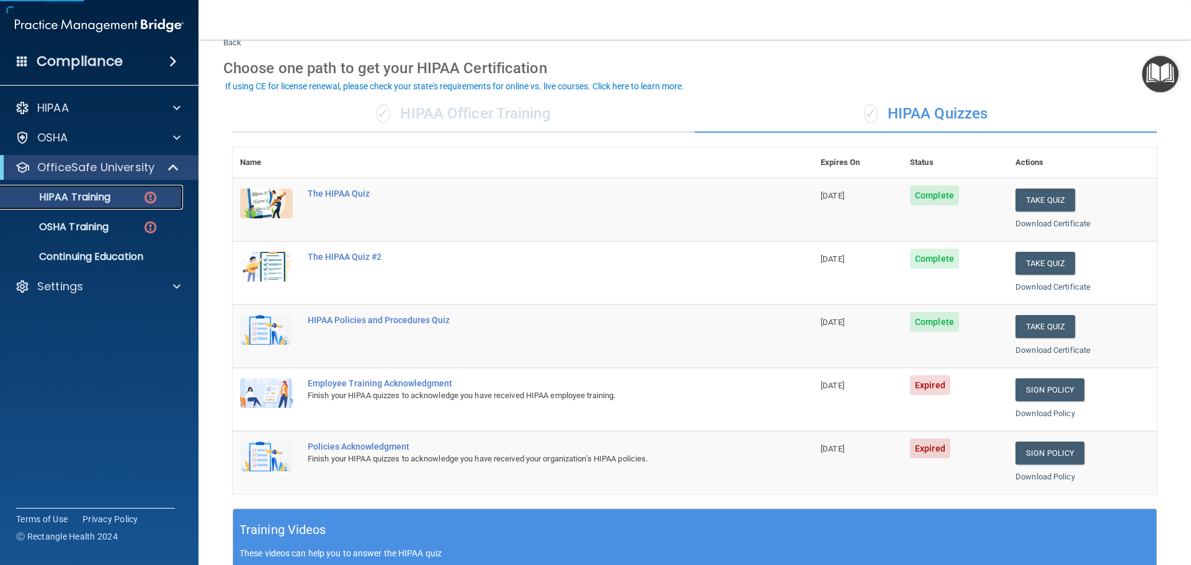
scroll to position [62, 0]
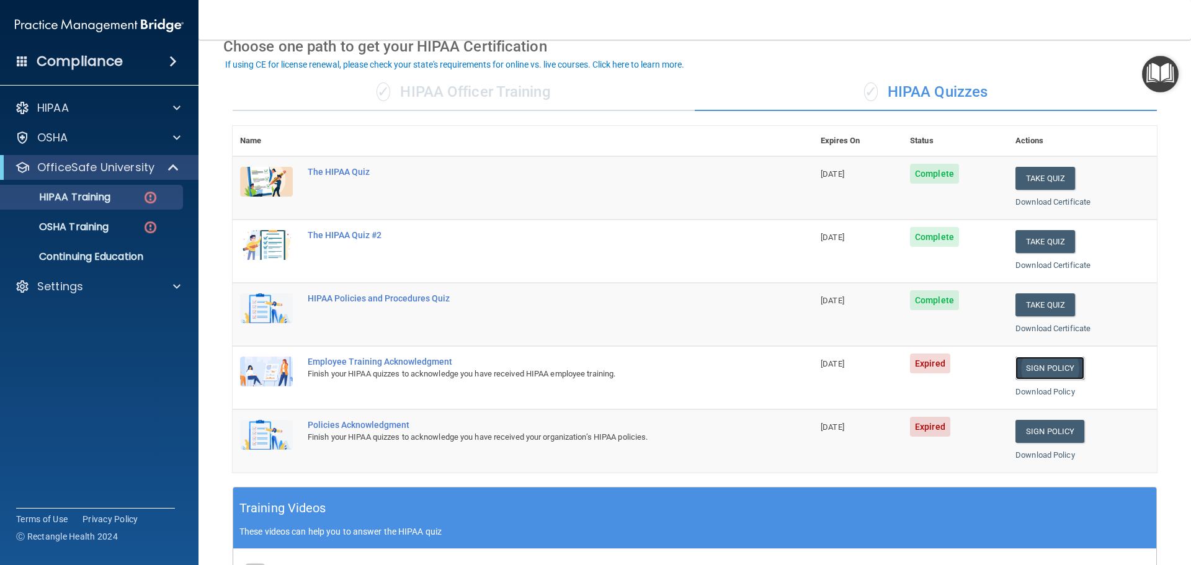
click at [1036, 379] on link "Sign Policy" at bounding box center [1050, 368] width 69 height 23
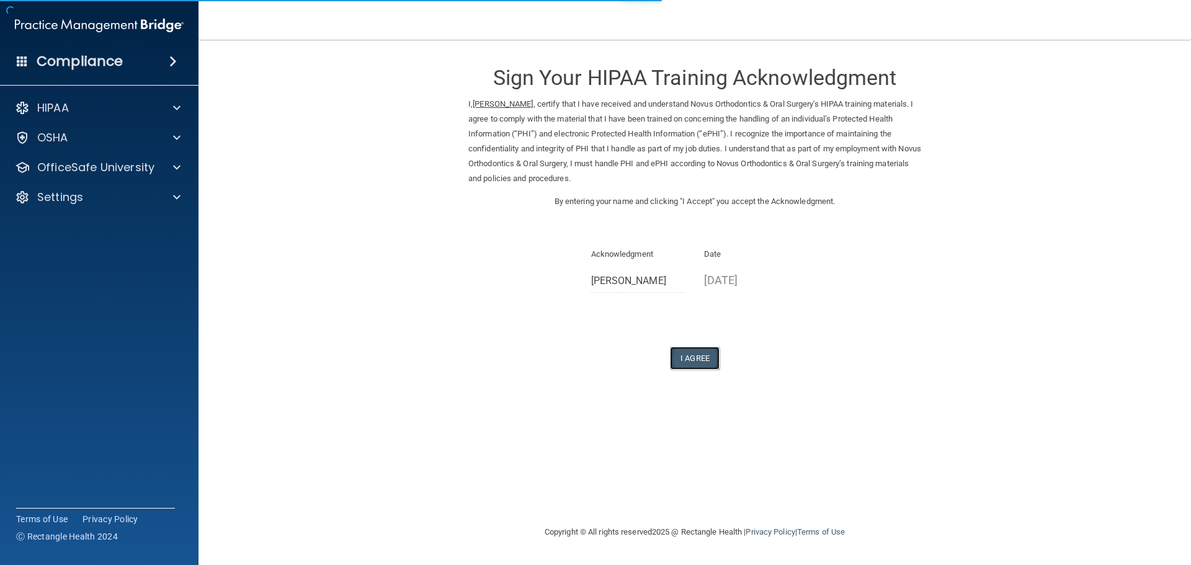
click at [709, 356] on button "I Agree" at bounding box center [695, 358] width 50 height 23
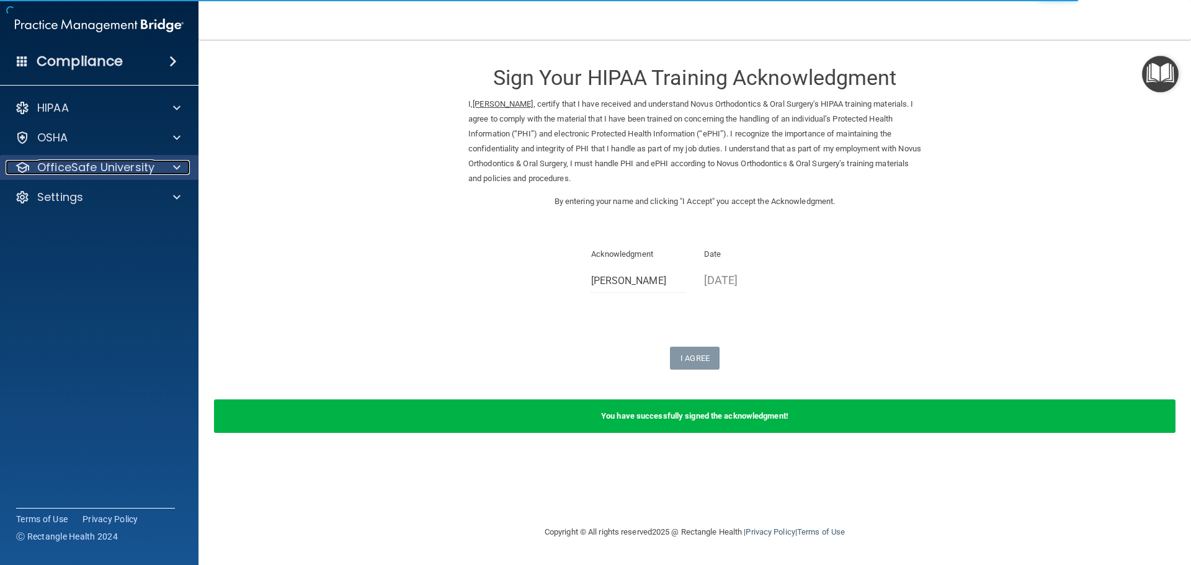
click at [140, 171] on p "OfficeSafe University" at bounding box center [95, 167] width 117 height 15
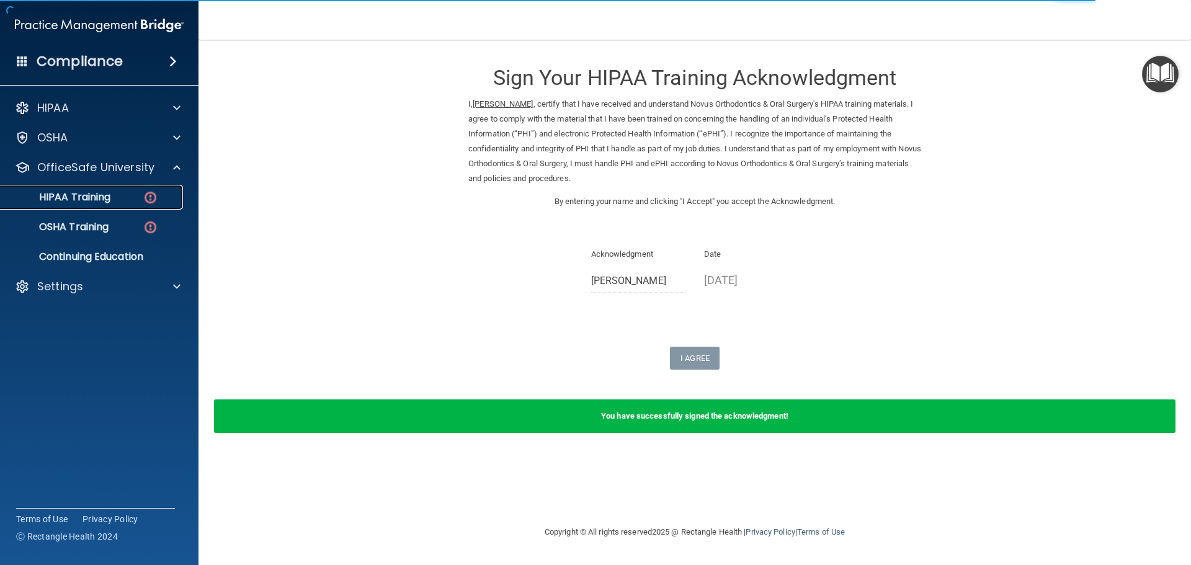
click at [119, 202] on div "HIPAA Training" at bounding box center [92, 197] width 169 height 12
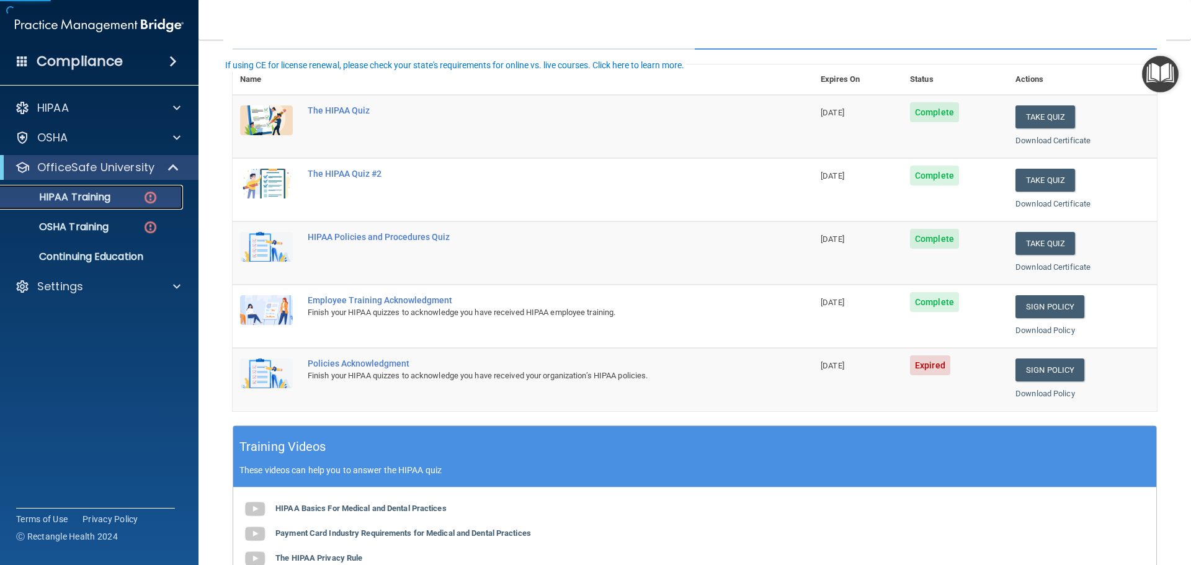
scroll to position [124, 0]
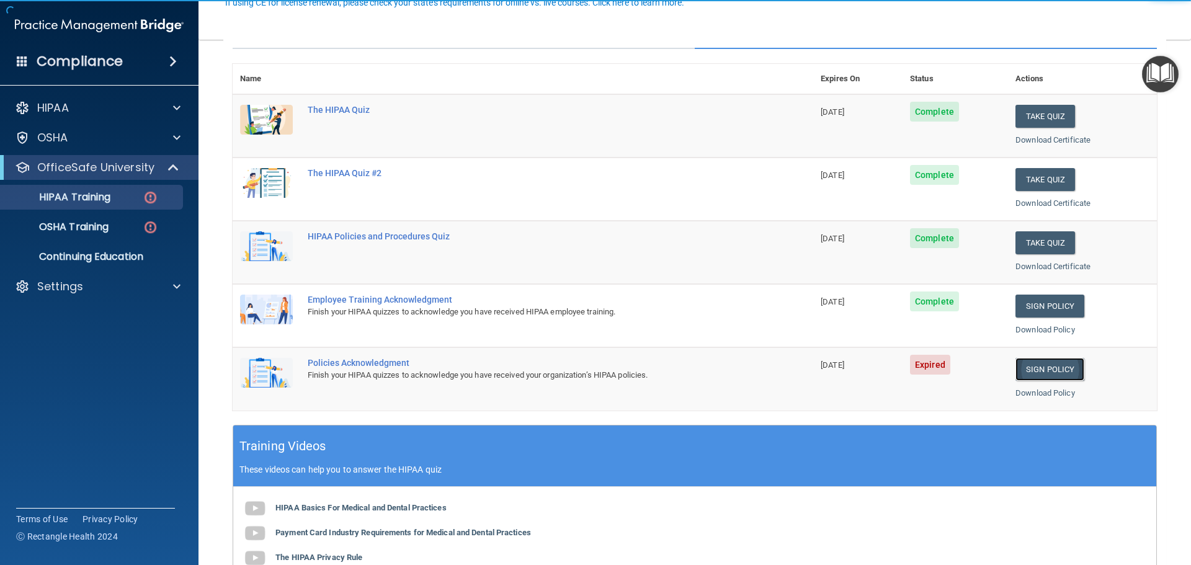
click at [1036, 377] on link "Sign Policy" at bounding box center [1050, 369] width 69 height 23
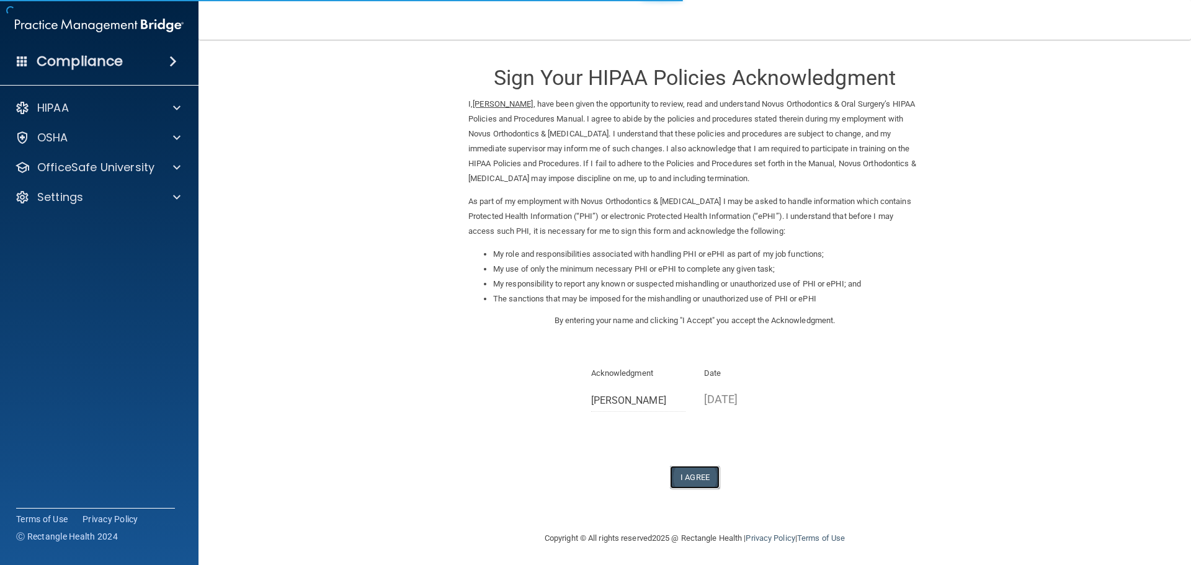
click at [692, 473] on button "I Agree" at bounding box center [695, 477] width 50 height 23
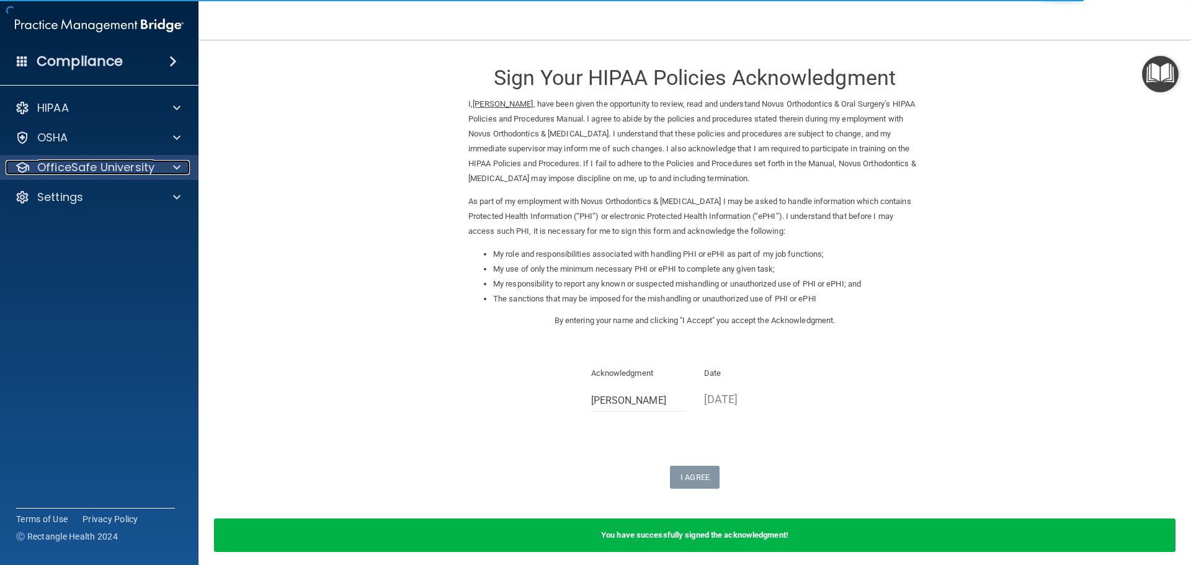
click at [123, 172] on p "OfficeSafe University" at bounding box center [95, 167] width 117 height 15
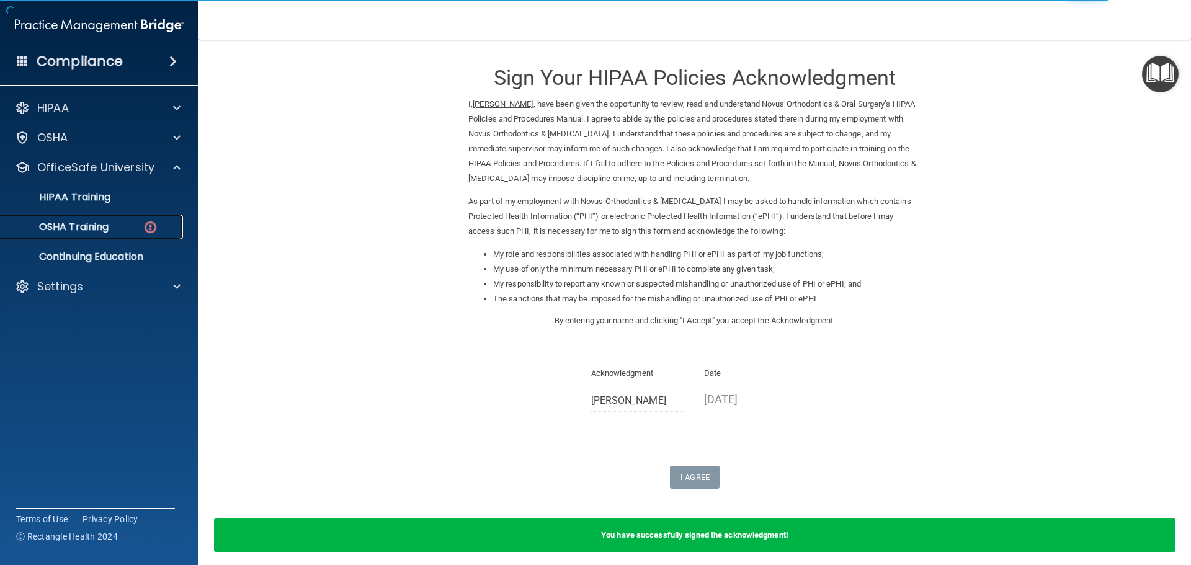
click at [128, 226] on div "OSHA Training" at bounding box center [92, 227] width 169 height 12
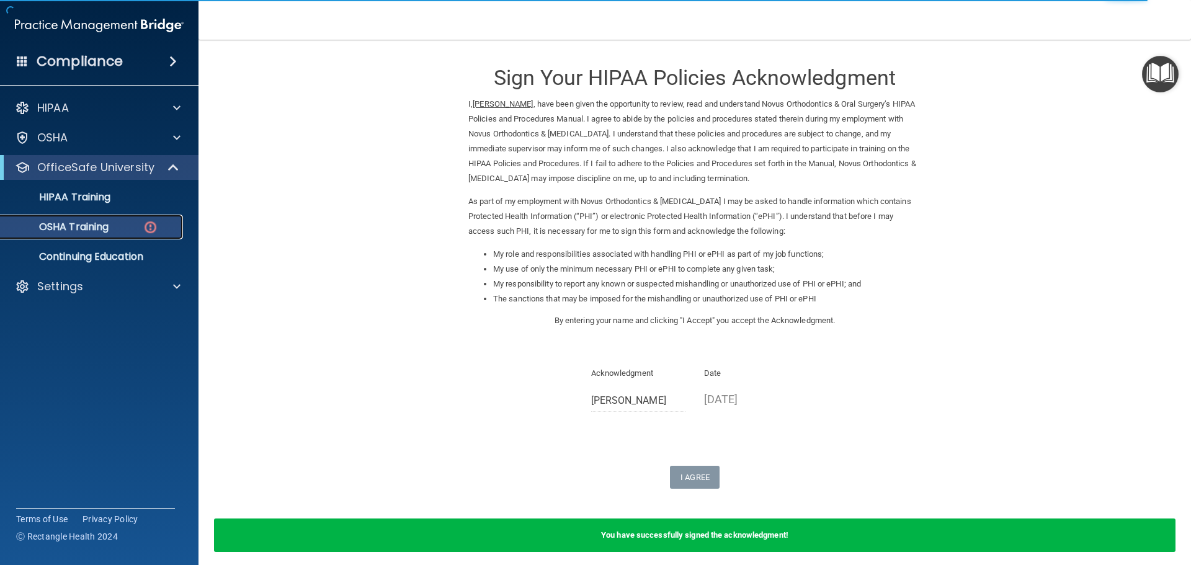
click at [120, 218] on link "OSHA Training" at bounding box center [85, 227] width 195 height 25
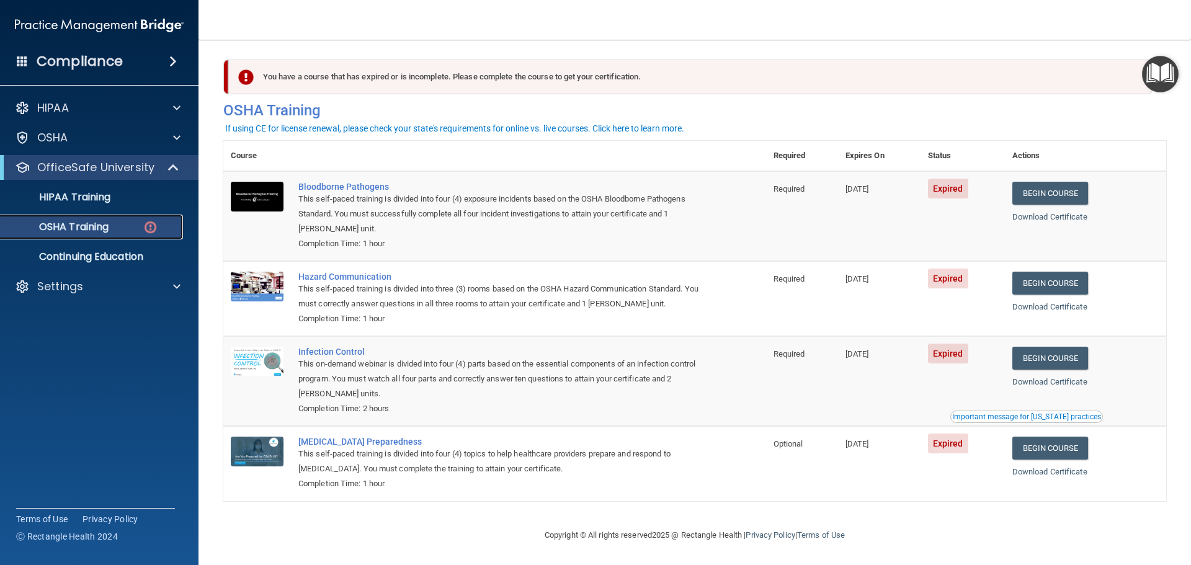
scroll to position [6, 0]
click at [1062, 187] on link "Begin Course" at bounding box center [1051, 193] width 76 height 23
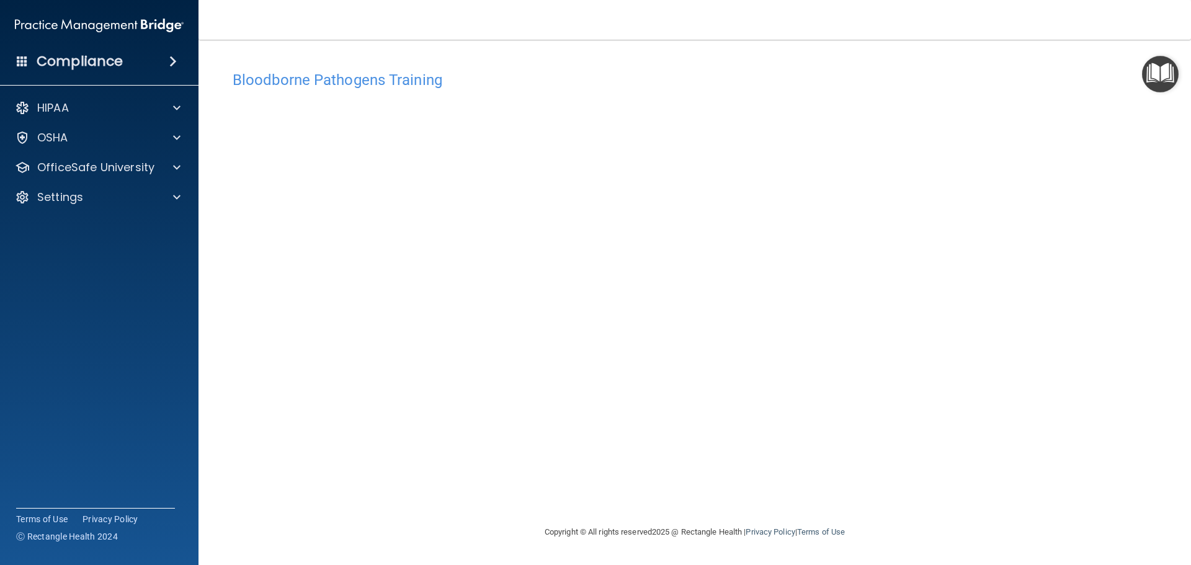
click at [839, 515] on div "Copyright © All rights reserved 2025 @ Rectangle Health | Privacy Policy | Term…" at bounding box center [694, 533] width 453 height 40
click at [141, 182] on div "HIPAA Documents and Policies Report an Incident Business Associates Emergency P…" at bounding box center [99, 155] width 199 height 129
click at [158, 172] on div "OfficeSafe University" at bounding box center [83, 167] width 154 height 15
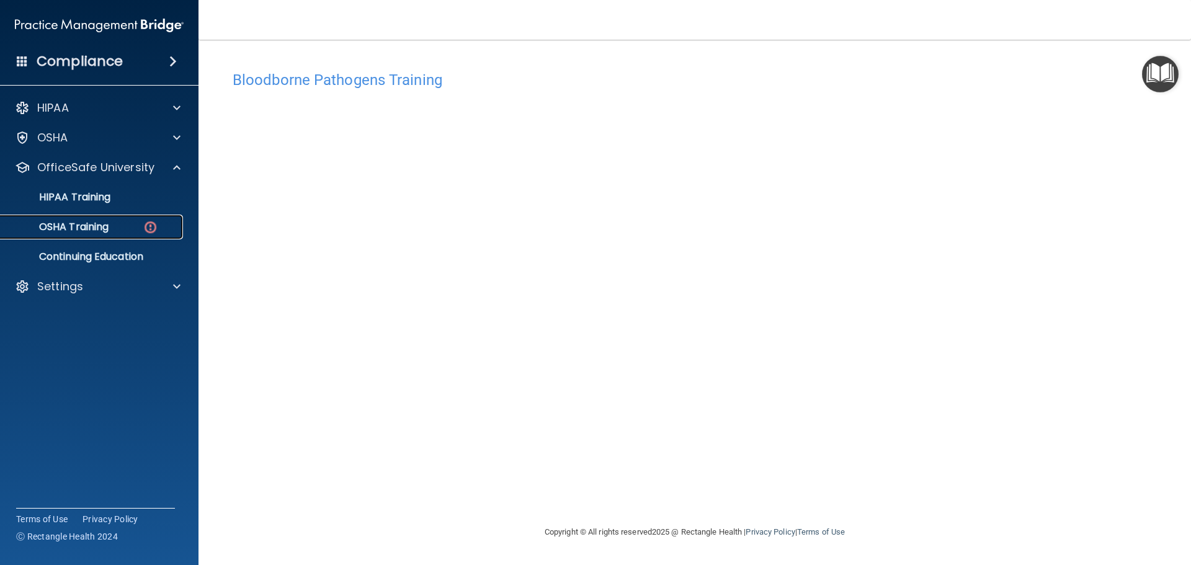
click at [131, 229] on div "OSHA Training" at bounding box center [92, 227] width 169 height 12
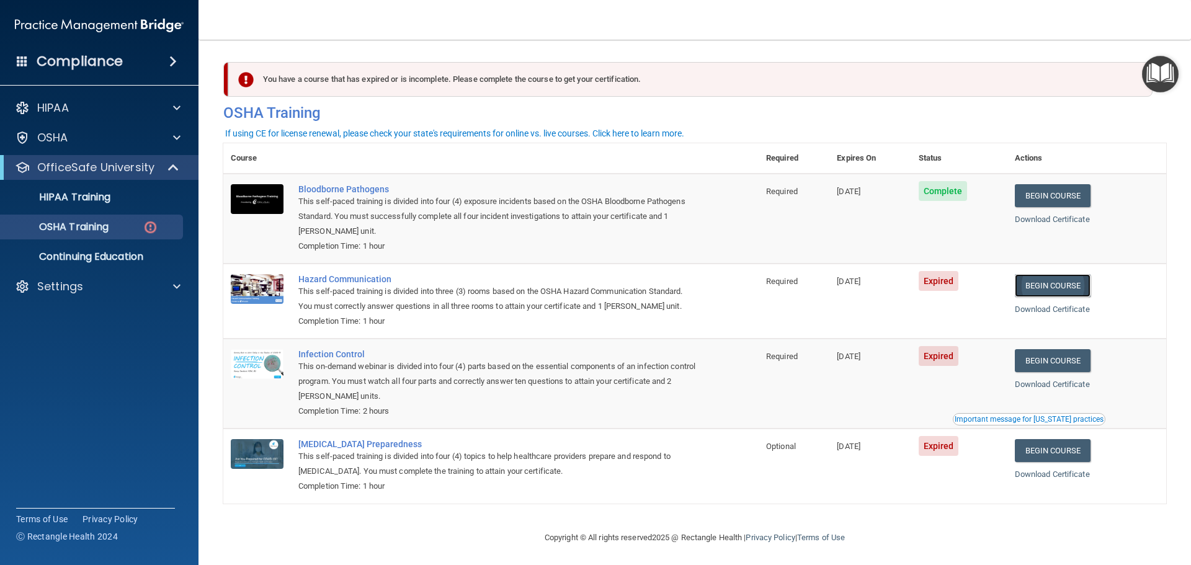
click at [1041, 292] on link "Begin Course" at bounding box center [1053, 285] width 76 height 23
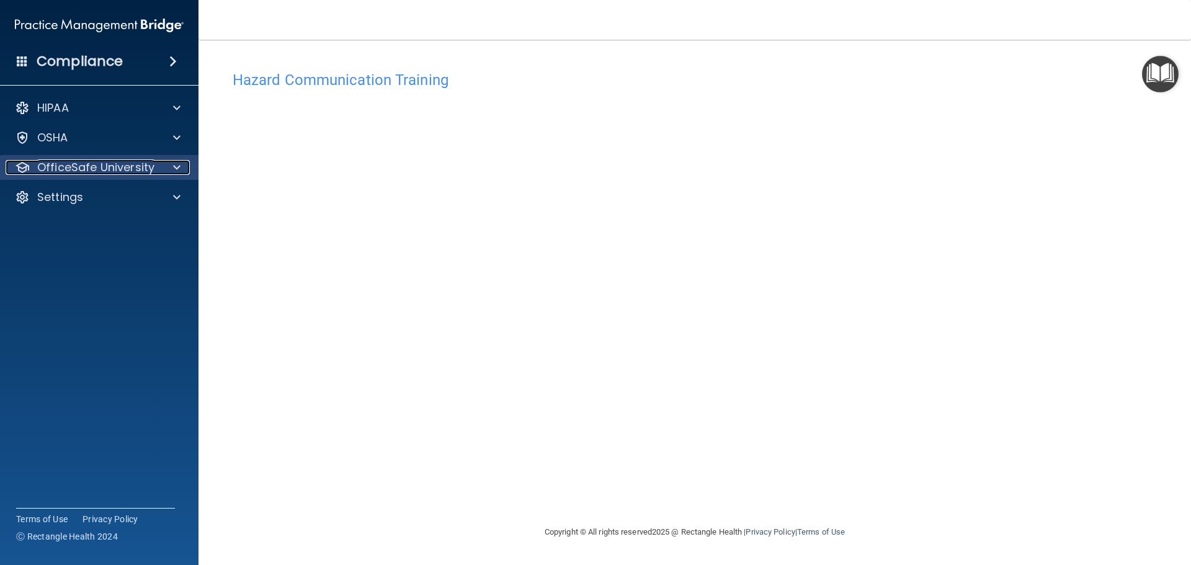
click at [169, 169] on div at bounding box center [174, 167] width 31 height 15
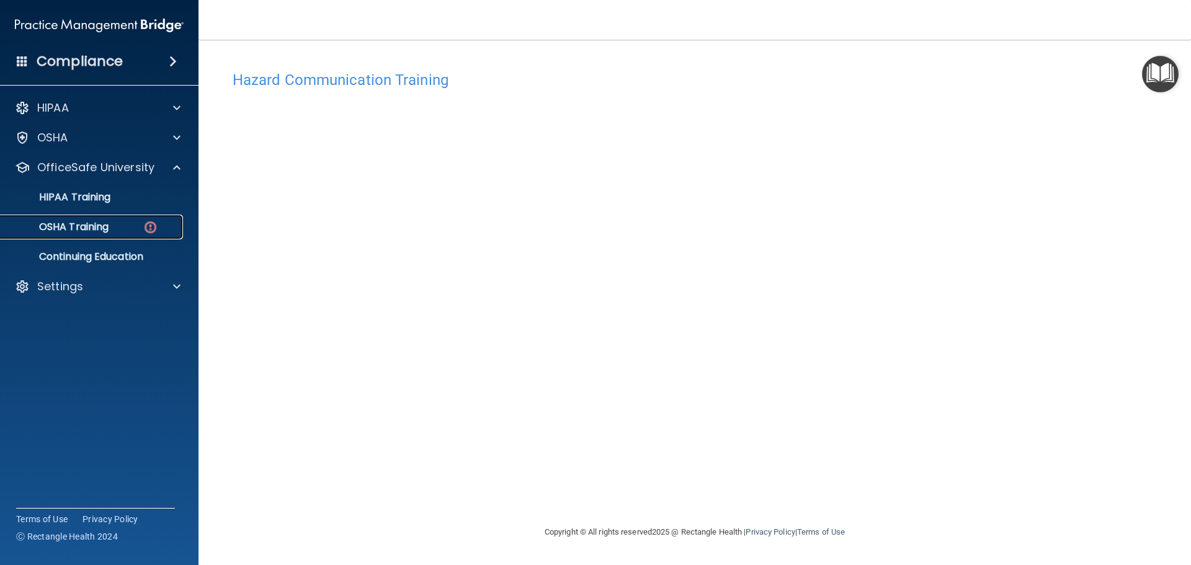
click at [145, 230] on img at bounding box center [151, 228] width 16 height 16
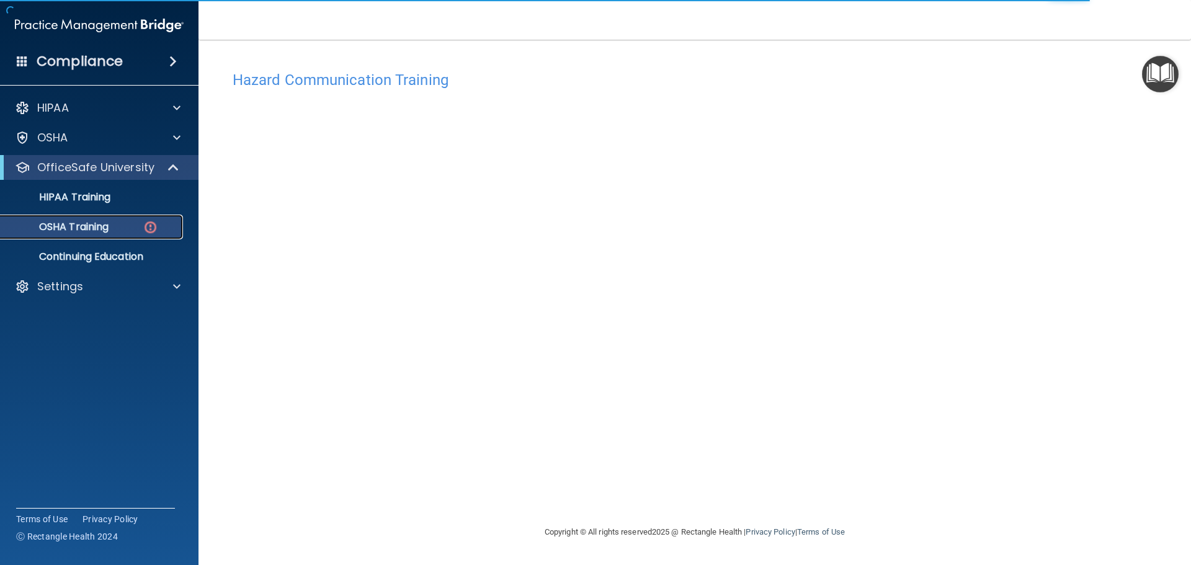
click at [101, 230] on p "OSHA Training" at bounding box center [58, 227] width 101 height 12
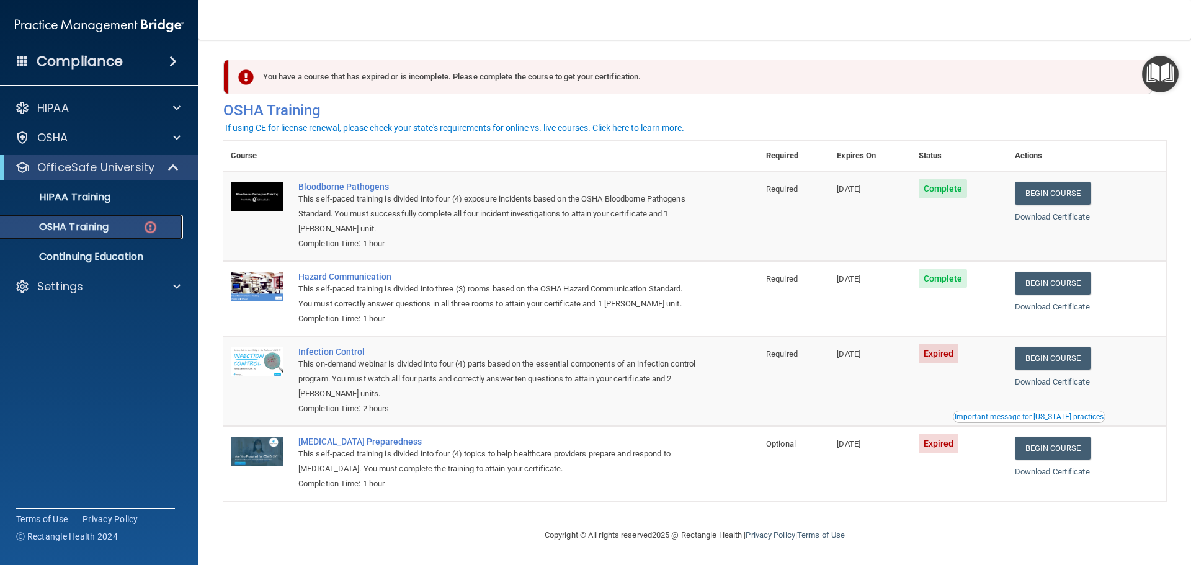
scroll to position [6, 0]
click at [1044, 357] on link "Begin Course" at bounding box center [1053, 358] width 76 height 23
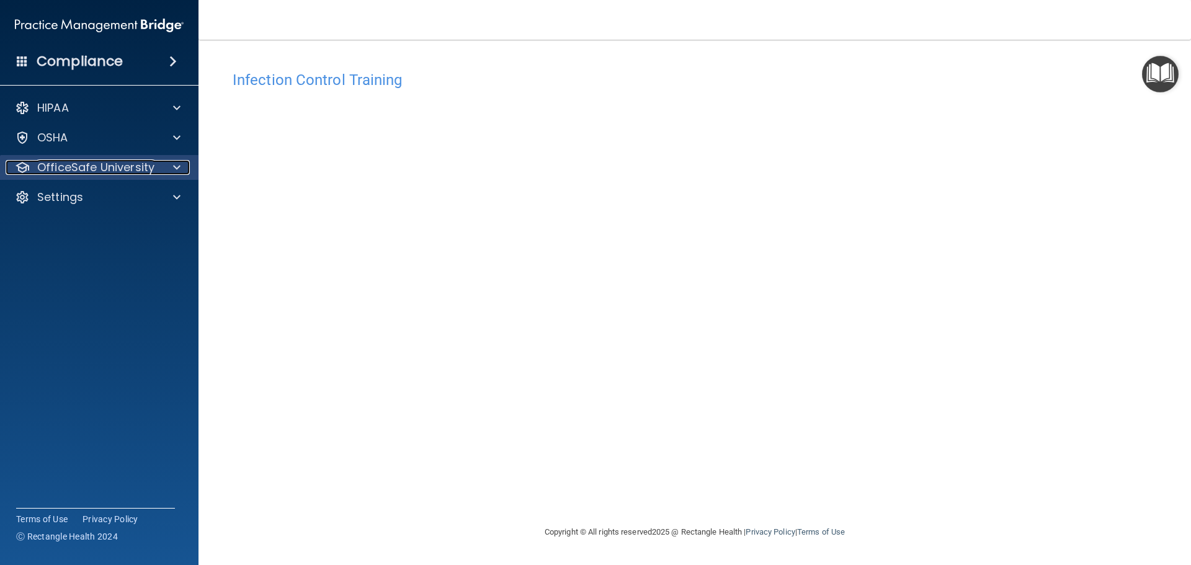
click at [97, 166] on p "OfficeSafe University" at bounding box center [95, 167] width 117 height 15
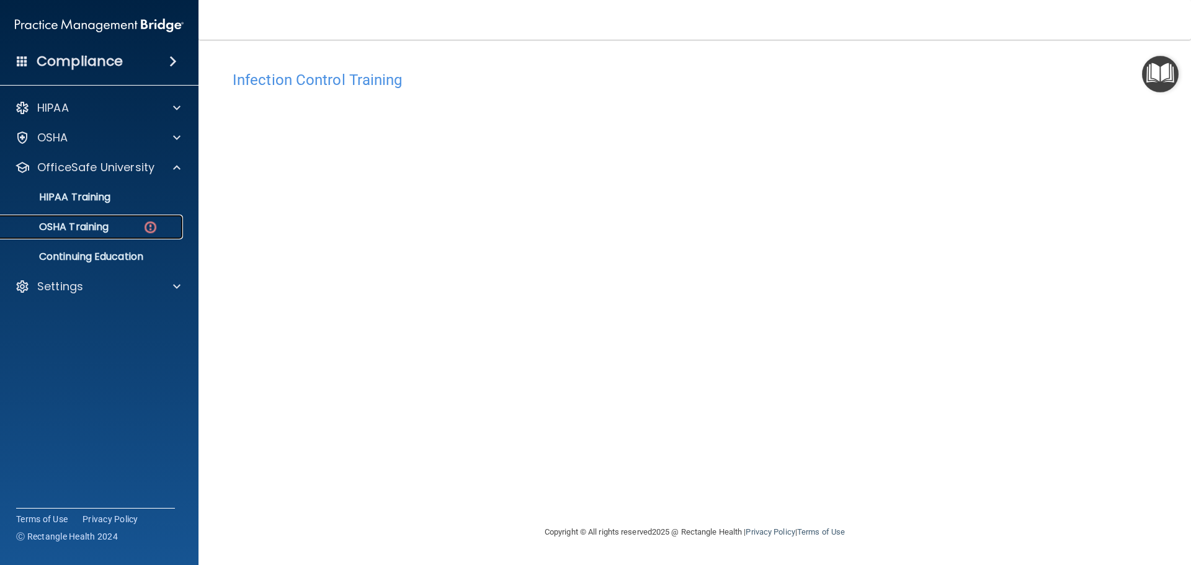
click at [142, 231] on div "OSHA Training" at bounding box center [92, 227] width 169 height 12
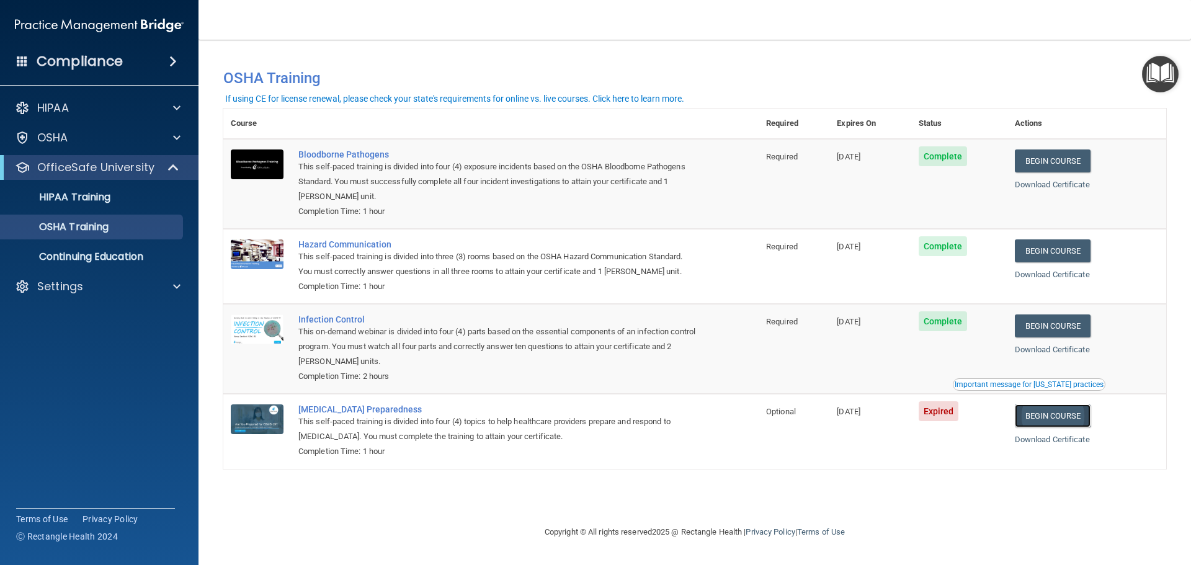
click at [1063, 420] on link "Begin Course" at bounding box center [1053, 416] width 76 height 23
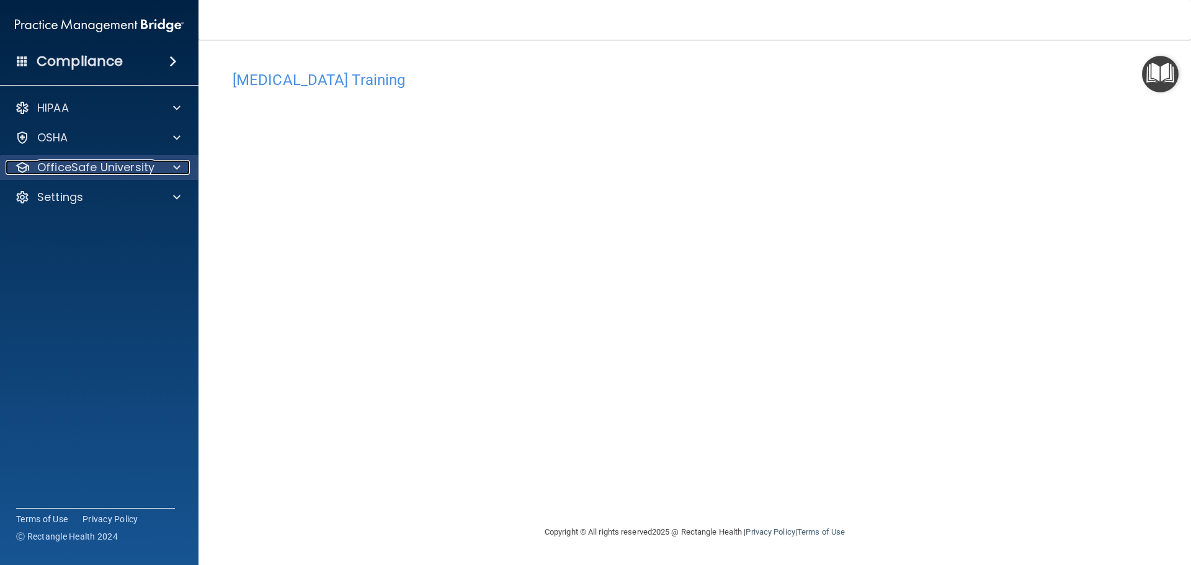
click at [87, 160] on p "OfficeSafe University" at bounding box center [95, 167] width 117 height 15
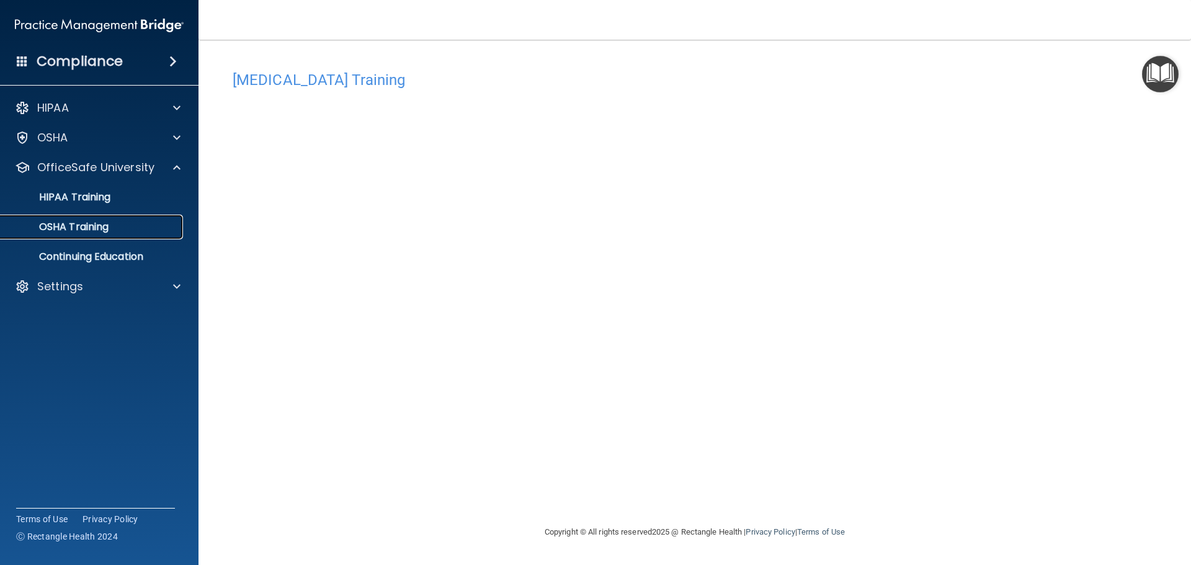
click at [128, 230] on div "OSHA Training" at bounding box center [92, 227] width 169 height 12
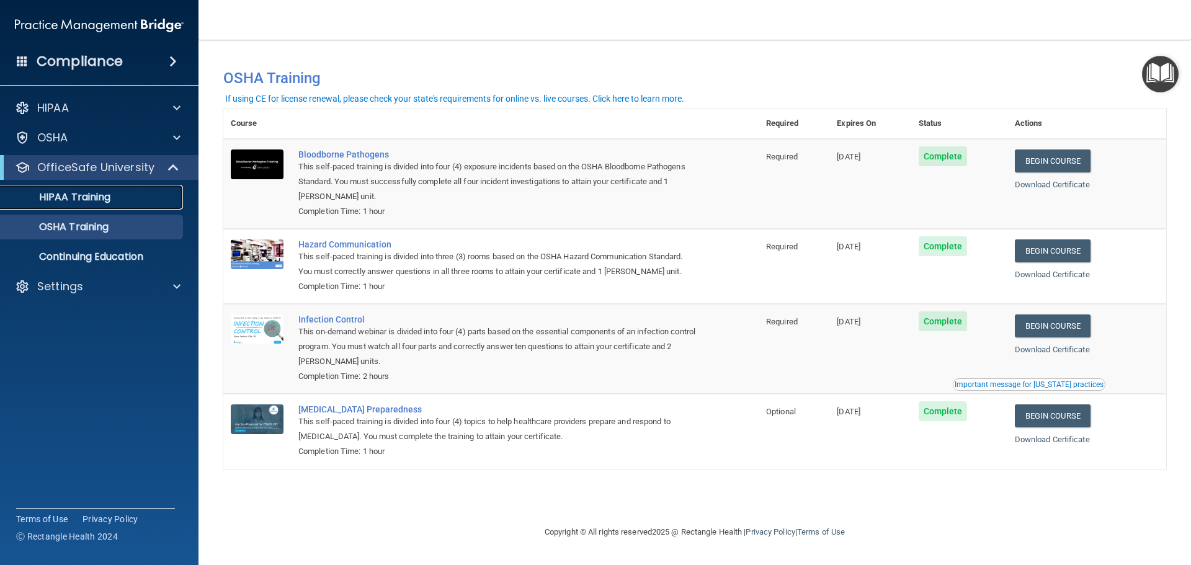
click at [72, 192] on p "HIPAA Training" at bounding box center [59, 197] width 102 height 12
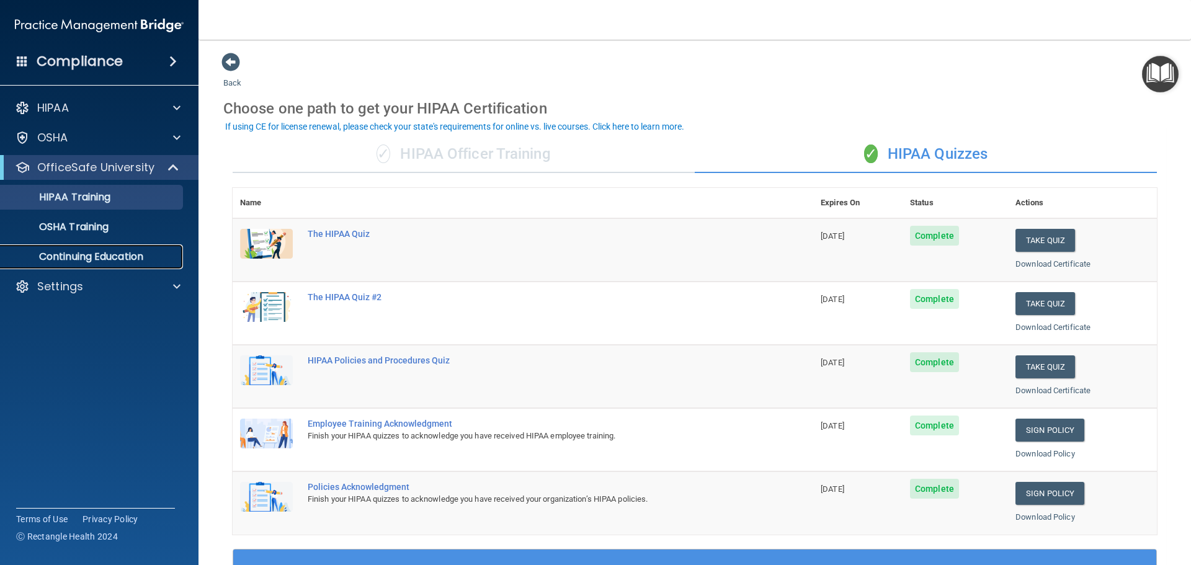
click at [98, 264] on link "Continuing Education" at bounding box center [85, 256] width 195 height 25
